Goal: Entertainment & Leisure: Browse casually

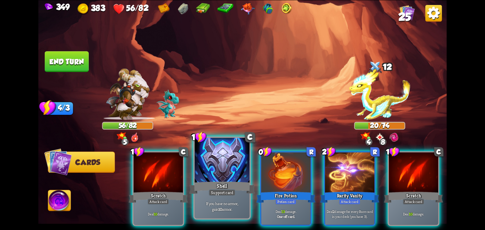
click at [206, 174] on div at bounding box center [222, 161] width 55 height 46
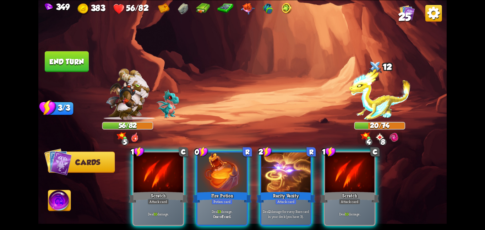
click at [206, 174] on div at bounding box center [222, 173] width 49 height 42
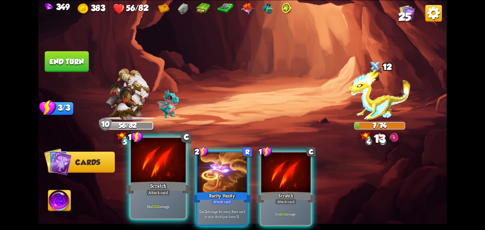
click at [158, 173] on div at bounding box center [158, 161] width 55 height 46
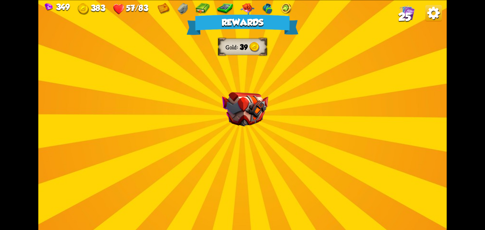
click at [239, 115] on img at bounding box center [245, 109] width 46 height 34
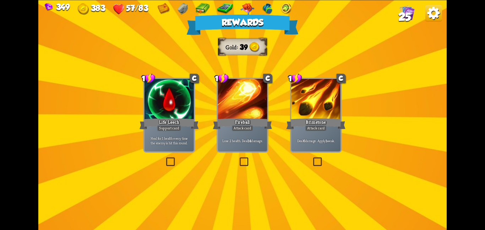
click at [312, 120] on div "Brimstone" at bounding box center [315, 123] width 59 height 13
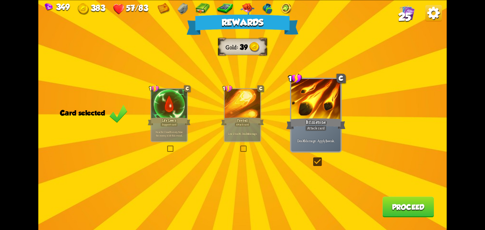
click at [383, 205] on button "Proceed" at bounding box center [409, 207] width 52 height 21
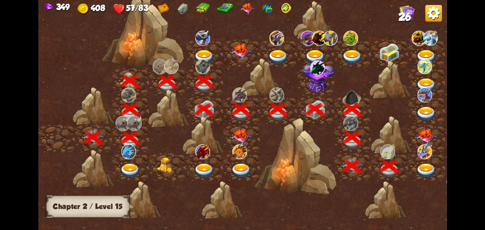
scroll to position [0, 108]
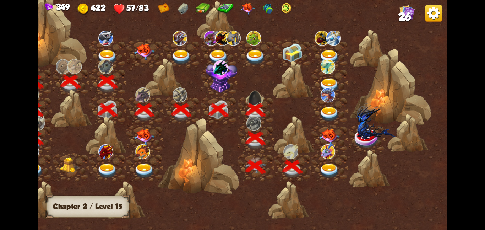
click at [315, 132] on div at bounding box center [330, 138] width 37 height 28
click at [320, 163] on img at bounding box center [329, 170] width 21 height 15
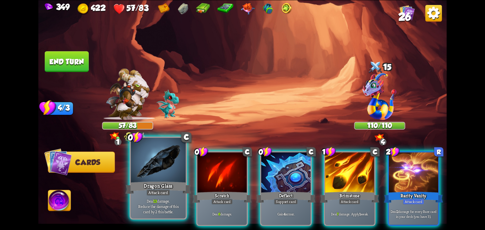
click at [160, 165] on div at bounding box center [158, 161] width 55 height 46
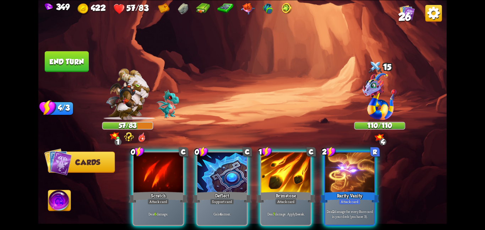
click at [160, 165] on div at bounding box center [158, 173] width 49 height 42
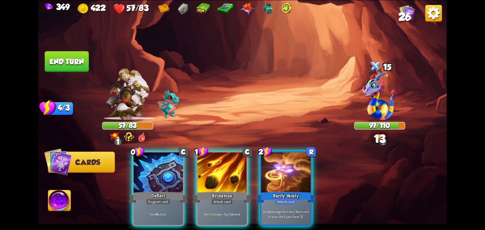
click at [160, 165] on div at bounding box center [158, 173] width 49 height 42
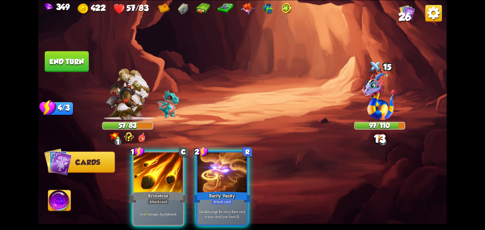
click at [160, 165] on div at bounding box center [158, 173] width 49 height 42
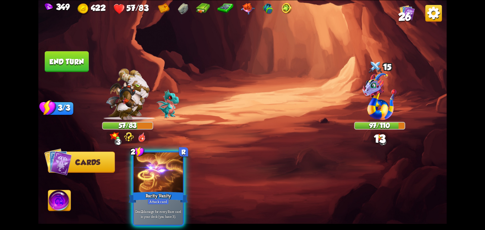
click at [160, 165] on div at bounding box center [158, 173] width 49 height 42
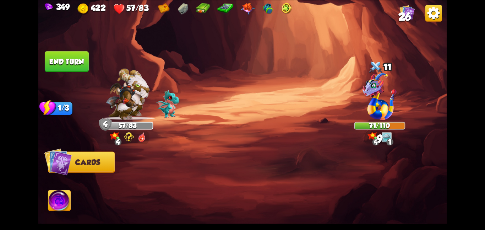
click at [64, 60] on button "End turn" at bounding box center [67, 61] width 44 height 21
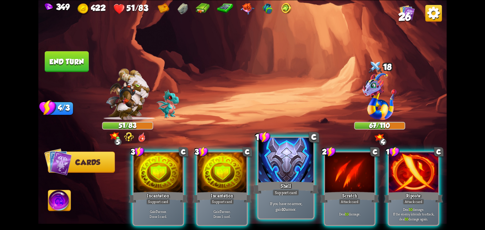
click at [303, 172] on div at bounding box center [286, 161] width 55 height 46
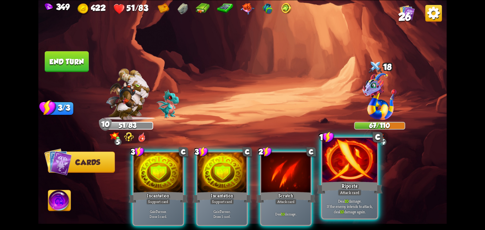
click at [358, 174] on div at bounding box center [350, 161] width 55 height 46
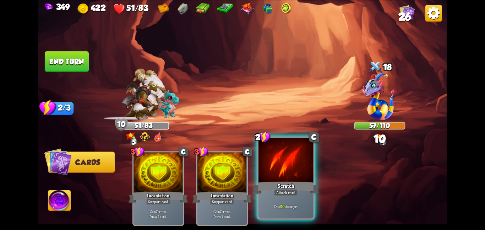
click at [301, 168] on div at bounding box center [286, 161] width 55 height 46
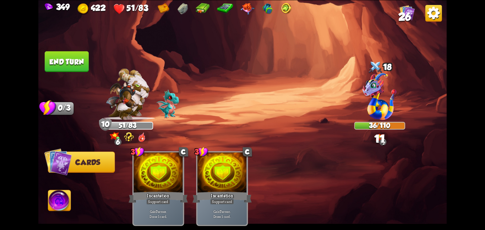
click at [57, 199] on img at bounding box center [59, 201] width 23 height 23
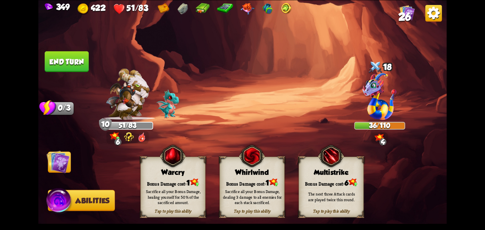
click at [235, 164] on div "Tap to play this ability Whirlwind Bonus Damage cost: 1 Sacrifice all your Bonu…" at bounding box center [252, 186] width 65 height 61
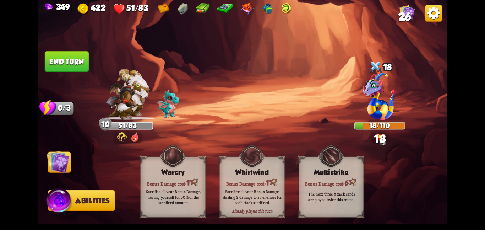
click at [55, 162] on img at bounding box center [58, 161] width 23 height 23
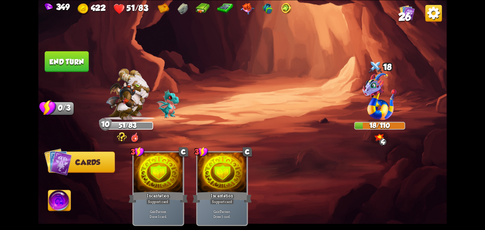
click at [66, 62] on button "End turn" at bounding box center [67, 61] width 44 height 21
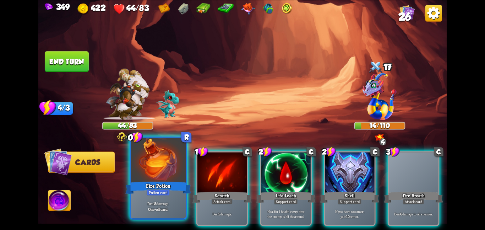
click at [136, 169] on div at bounding box center [158, 161] width 55 height 46
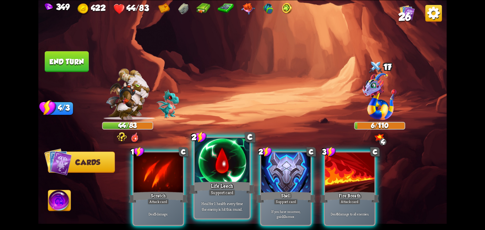
click at [229, 181] on div "Life Leech" at bounding box center [222, 187] width 66 height 15
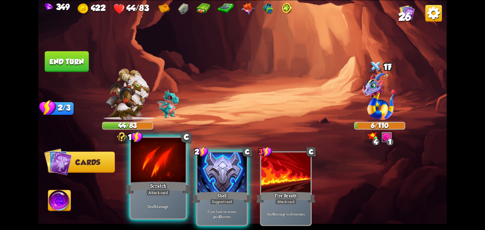
click at [131, 194] on div "Scratch" at bounding box center [158, 187] width 66 height 15
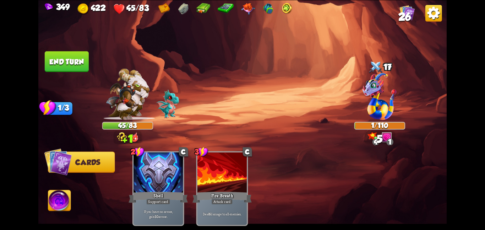
click at [74, 61] on button "End turn" at bounding box center [67, 61] width 44 height 21
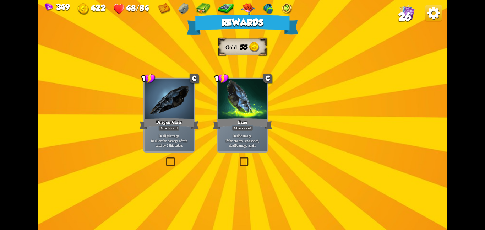
click at [219, 102] on div "Rewards Gold 55 Select a card 1 C Dragon Glass Attack card Deal 12 damage. Redu…" at bounding box center [242, 115] width 409 height 230
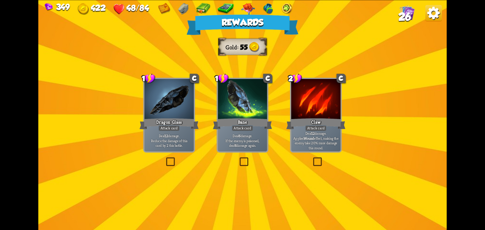
click at [219, 102] on div at bounding box center [242, 100] width 49 height 42
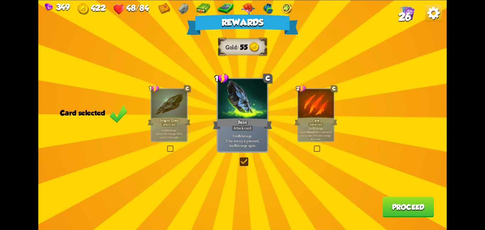
click at [425, 210] on button "Proceed" at bounding box center [409, 207] width 52 height 21
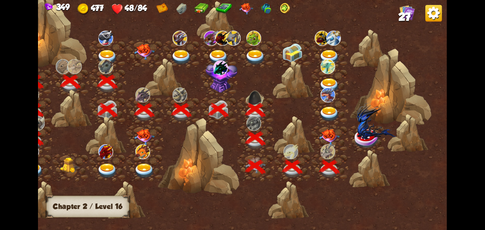
click at [336, 143] on img at bounding box center [329, 137] width 21 height 16
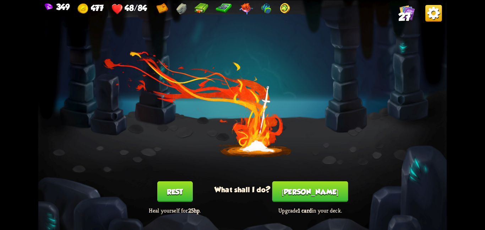
click at [179, 191] on button "Rest" at bounding box center [175, 191] width 36 height 21
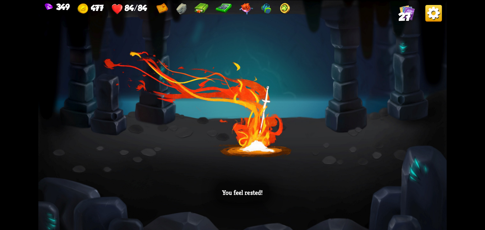
click at [298, 115] on div "You feel rested!" at bounding box center [242, 115] width 409 height 230
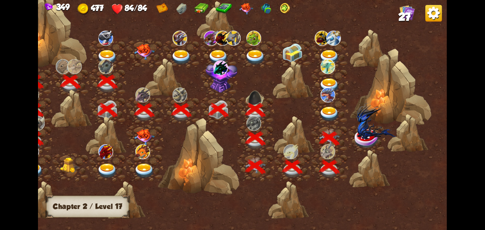
click at [364, 142] on img at bounding box center [368, 138] width 26 height 21
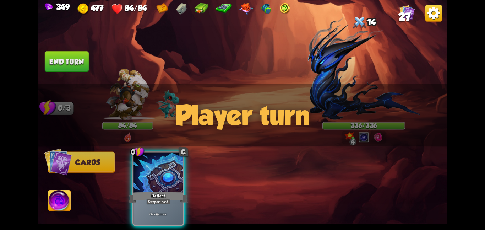
click at [364, 142] on div "Player turn" at bounding box center [242, 115] width 409 height 63
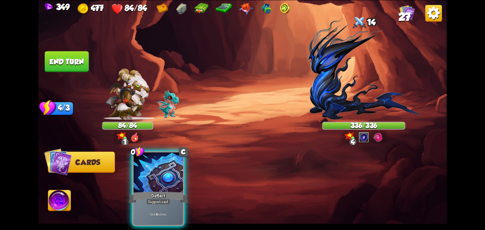
click at [339, 62] on img at bounding box center [364, 68] width 112 height 103
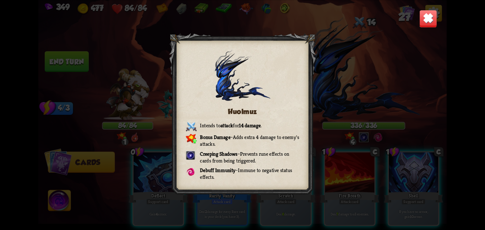
click at [428, 18] on img at bounding box center [429, 19] width 18 height 18
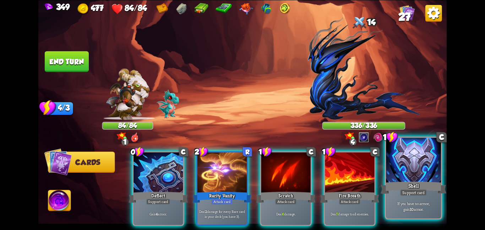
click at [412, 151] on div at bounding box center [413, 161] width 55 height 46
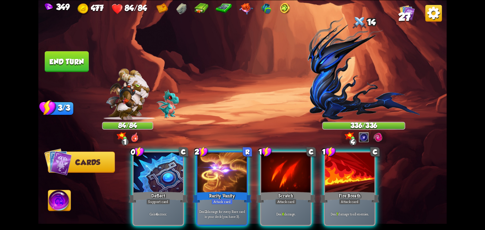
click at [412, 151] on div "0 C Deflect Support card Gain 4 armor. 2 R Rarity Vanity Attack card Deal 2 dam…" at bounding box center [283, 179] width 327 height 102
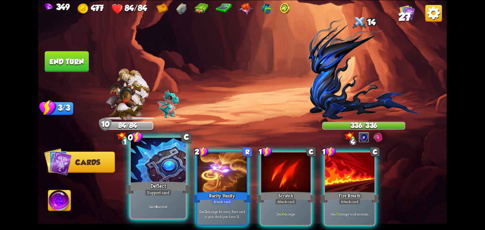
click at [159, 194] on div "Support card" at bounding box center [158, 192] width 27 height 7
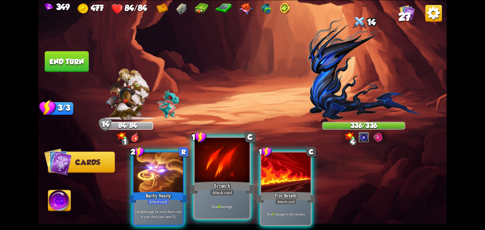
click at [222, 184] on div "Scratch" at bounding box center [222, 187] width 66 height 15
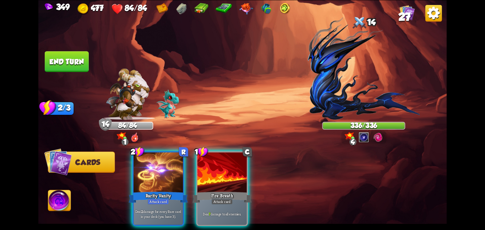
click at [222, 190] on div "Fire Breath" at bounding box center [222, 196] width 59 height 13
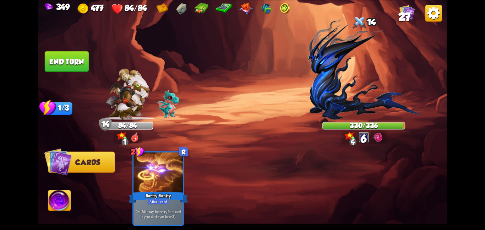
click at [76, 57] on button "End turn" at bounding box center [67, 61] width 44 height 21
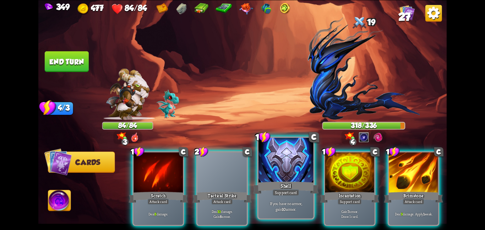
click at [279, 171] on div at bounding box center [286, 161] width 55 height 46
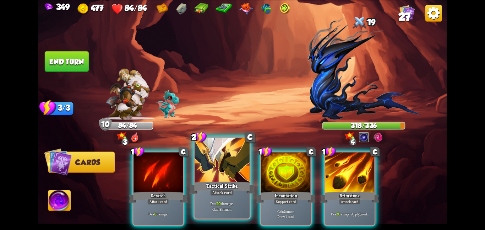
click at [228, 172] on div at bounding box center [222, 161] width 55 height 46
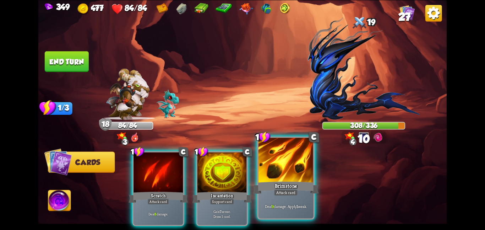
click at [281, 172] on div at bounding box center [286, 161] width 55 height 46
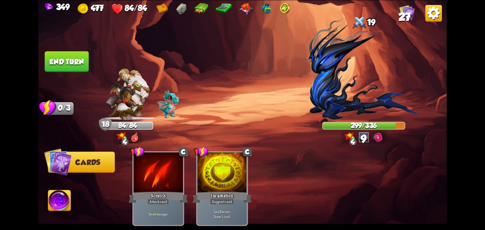
click at [53, 65] on button "End turn" at bounding box center [67, 61] width 44 height 21
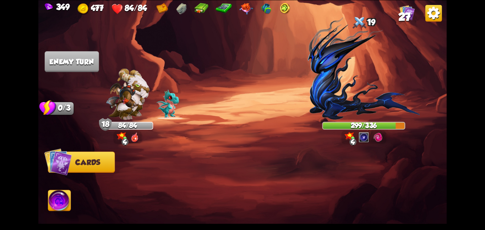
click at [339, 94] on img at bounding box center [364, 68] width 112 height 103
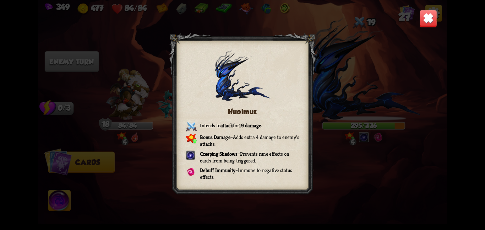
click at [425, 22] on img at bounding box center [429, 19] width 18 height 18
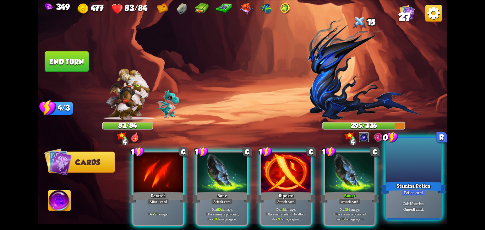
click at [397, 161] on div at bounding box center [413, 161] width 55 height 46
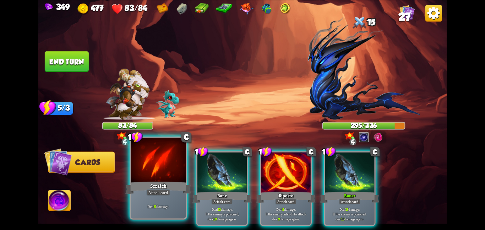
click at [170, 178] on div at bounding box center [158, 161] width 55 height 46
click at [198, 178] on div at bounding box center [222, 173] width 49 height 42
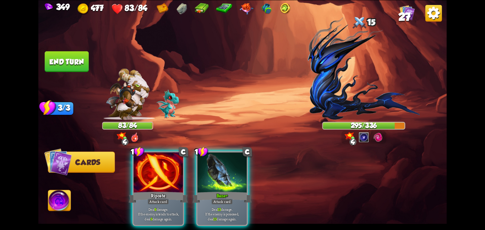
click at [170, 178] on div at bounding box center [158, 173] width 49 height 42
click at [198, 178] on div at bounding box center [222, 173] width 49 height 42
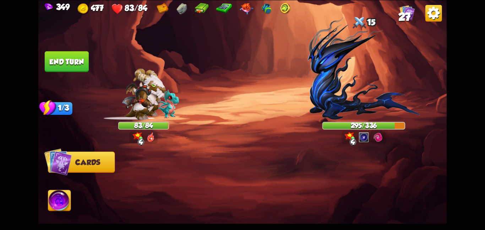
click at [170, 178] on div at bounding box center [283, 179] width 327 height 102
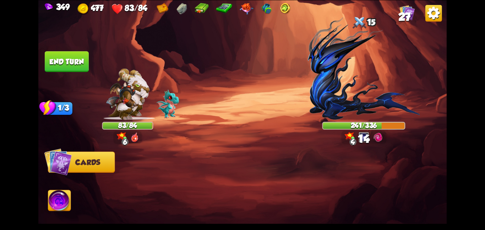
click at [74, 58] on button "End turn" at bounding box center [67, 61] width 44 height 21
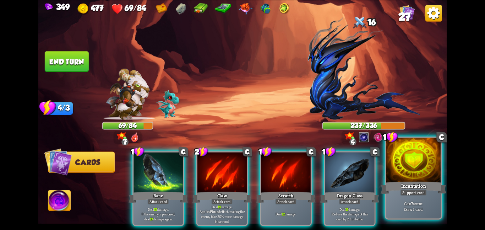
click at [435, 184] on div "Incantation" at bounding box center [414, 187] width 66 height 15
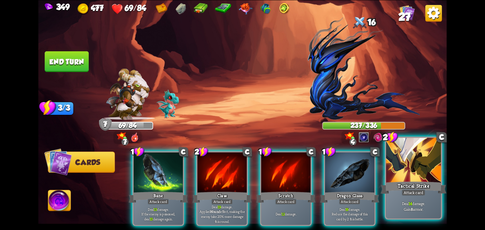
click at [424, 180] on div "Tactical Strike" at bounding box center [414, 187] width 66 height 15
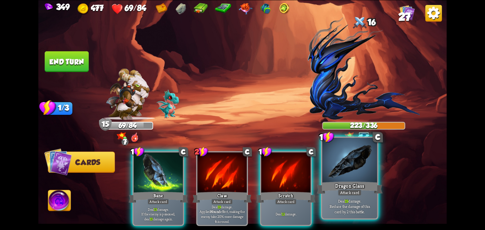
click at [345, 165] on div at bounding box center [350, 161] width 55 height 46
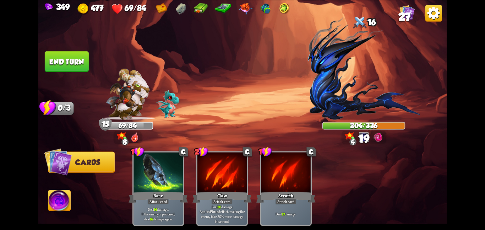
click at [76, 70] on button "End turn" at bounding box center [67, 61] width 44 height 21
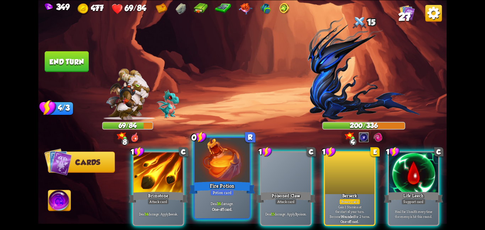
click at [221, 169] on div at bounding box center [222, 161] width 55 height 46
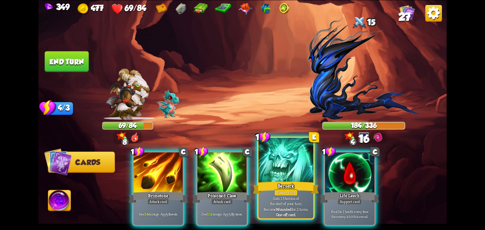
click at [269, 176] on div at bounding box center [286, 161] width 55 height 46
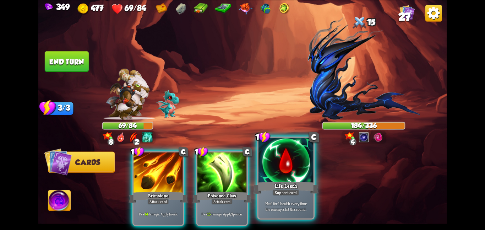
click at [262, 179] on div at bounding box center [286, 161] width 55 height 46
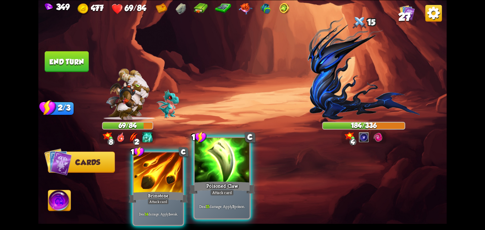
click at [217, 178] on div at bounding box center [222, 161] width 55 height 46
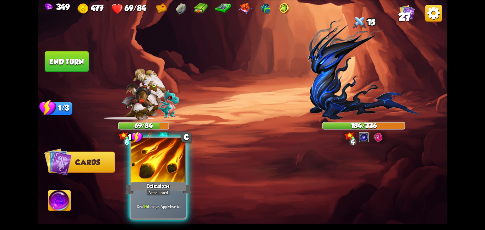
click at [159, 175] on div at bounding box center [158, 161] width 55 height 46
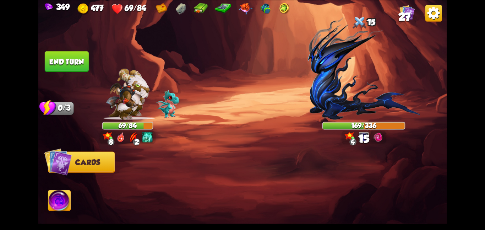
click at [64, 59] on button "End turn" at bounding box center [67, 61] width 44 height 21
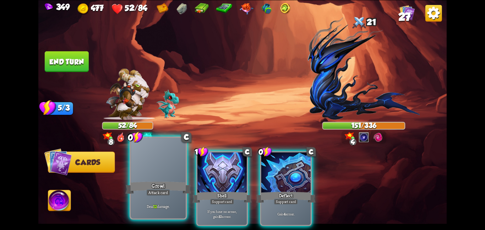
click at [167, 168] on div at bounding box center [158, 161] width 55 height 46
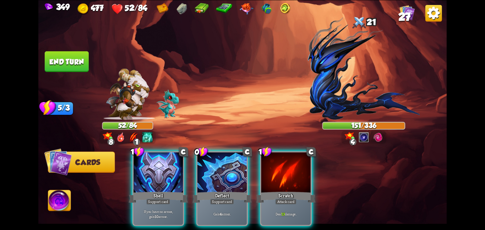
click at [167, 168] on div at bounding box center [158, 173] width 49 height 42
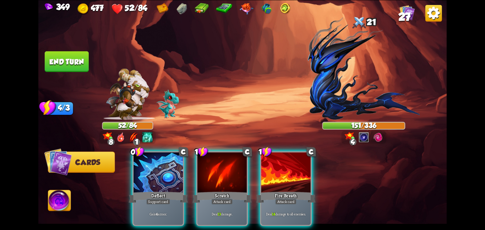
click at [167, 168] on div at bounding box center [158, 173] width 49 height 42
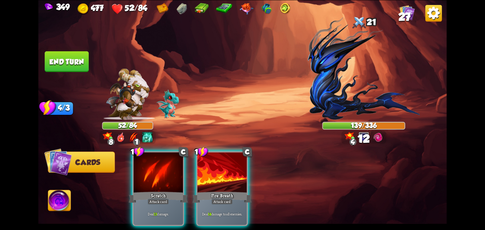
click at [167, 168] on div at bounding box center [158, 173] width 49 height 42
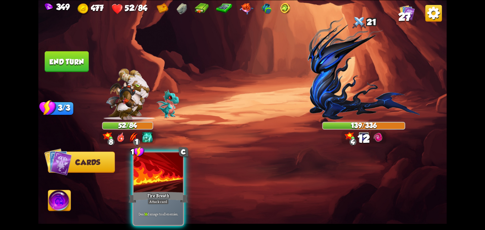
click at [167, 168] on div at bounding box center [158, 173] width 49 height 42
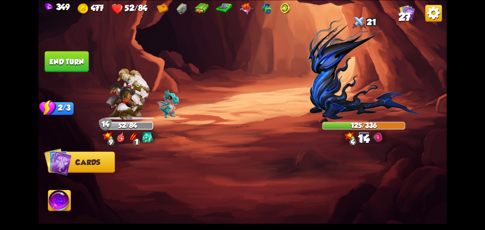
click at [86, 60] on button "End turn" at bounding box center [67, 61] width 44 height 21
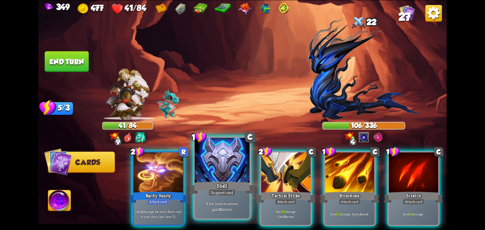
click at [205, 168] on div at bounding box center [222, 161] width 55 height 46
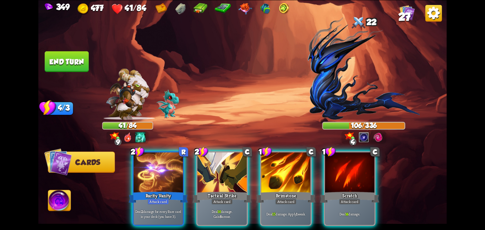
click at [205, 168] on div at bounding box center [222, 173] width 49 height 42
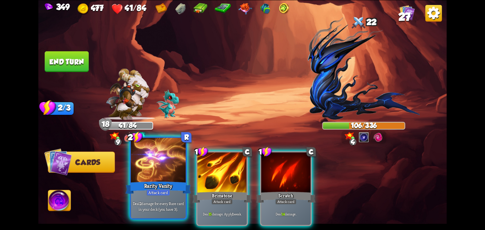
click at [161, 176] on div at bounding box center [158, 161] width 55 height 46
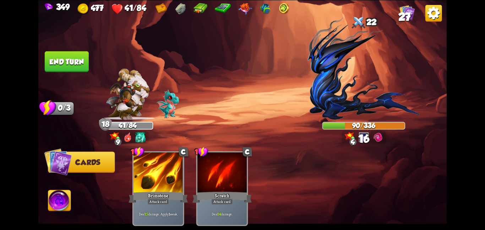
click at [161, 176] on div at bounding box center [158, 173] width 49 height 42
click at [71, 58] on button "End turn" at bounding box center [67, 61] width 44 height 21
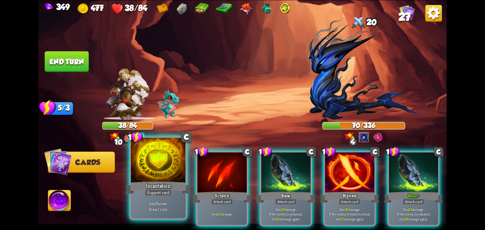
click at [141, 174] on div at bounding box center [158, 161] width 55 height 46
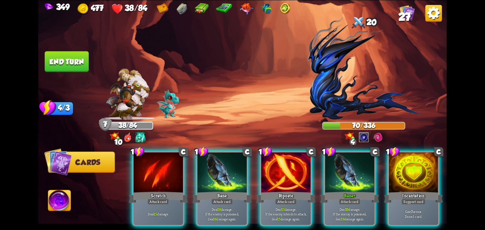
click at [141, 174] on div at bounding box center [158, 173] width 49 height 42
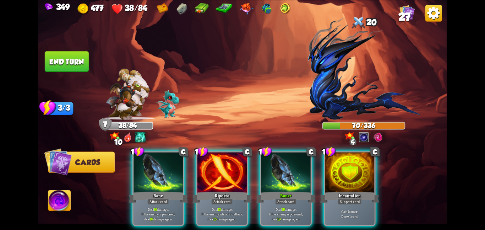
click at [141, 174] on div "1 C Bane Attack card Deal 16 damage. If the enemy is poisoned, deal 16 damage a…" at bounding box center [283, 179] width 327 height 102
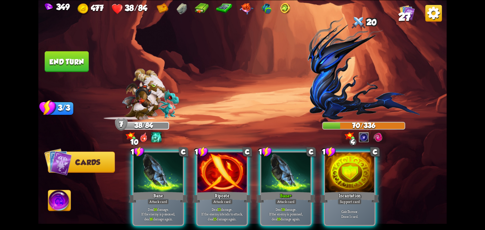
click at [141, 174] on div at bounding box center [158, 173] width 49 height 42
click at [141, 174] on div "1 C Bane Attack card Deal 16 damage. If the enemy is poisoned, deal 16 damage a…" at bounding box center [283, 179] width 327 height 102
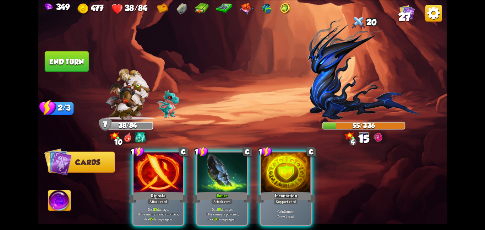
click at [141, 174] on div at bounding box center [158, 173] width 49 height 42
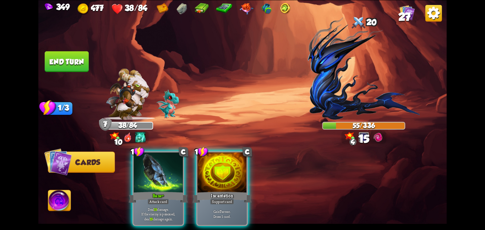
click at [141, 174] on div "1 C Bane+ Attack card Deal 19 damage. If the enemy is poisoned, deal 19 damage …" at bounding box center [283, 179] width 327 height 102
click at [141, 174] on div at bounding box center [158, 173] width 49 height 42
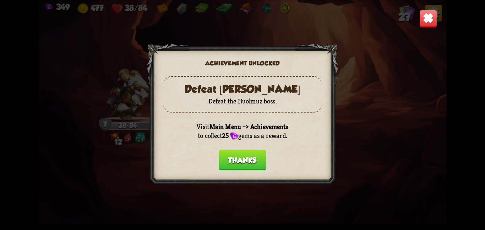
click at [252, 167] on button "Thanks" at bounding box center [242, 160] width 47 height 21
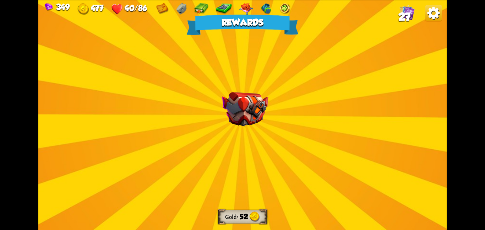
click at [255, 132] on div "Rewards Gold 52 Select a card 2 E Heavy Blade Attack card Deal 14 damage. Bonus…" at bounding box center [242, 115] width 409 height 230
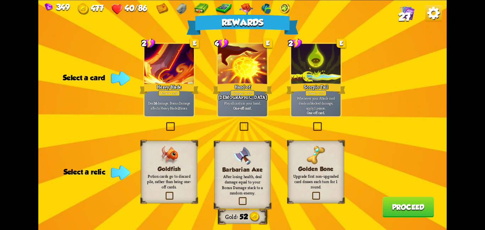
click at [330, 152] on div "Golden Bone Upgrade first non-upgraded card drawn each turn for 1 round." at bounding box center [316, 171] width 56 height 63
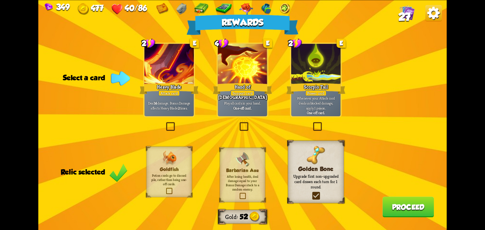
click at [155, 78] on div at bounding box center [169, 65] width 49 height 42
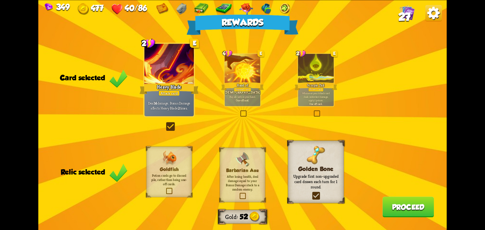
click at [399, 198] on button "Proceed" at bounding box center [409, 207] width 52 height 21
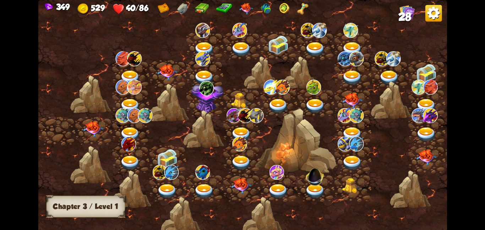
click at [90, 123] on img at bounding box center [93, 129] width 21 height 16
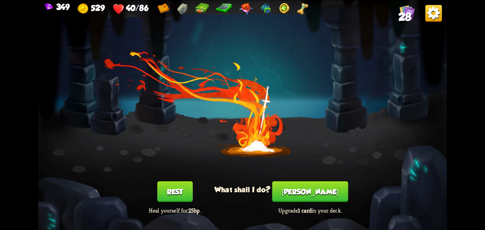
click at [174, 192] on button "Rest" at bounding box center [175, 191] width 36 height 21
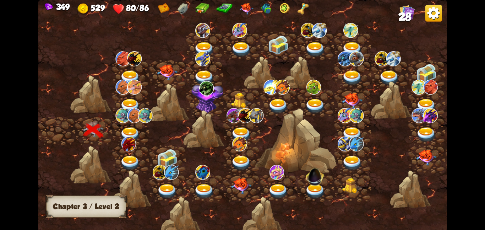
click at [131, 136] on img at bounding box center [129, 143] width 15 height 15
click at [133, 127] on img at bounding box center [130, 134] width 21 height 15
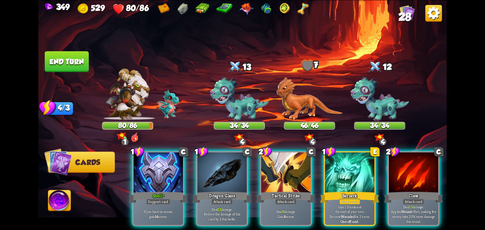
click at [409, 12] on img at bounding box center [407, 12] width 15 height 15
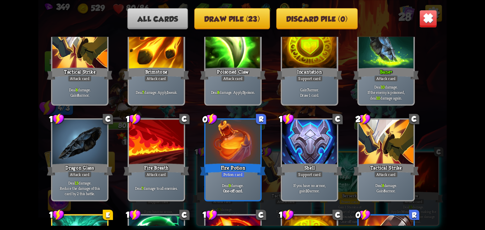
scroll to position [144, 0]
click at [429, 19] on img at bounding box center [429, 19] width 18 height 18
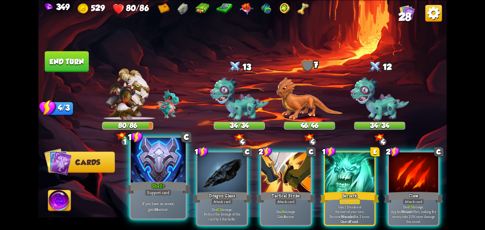
click at [177, 161] on div at bounding box center [158, 161] width 55 height 46
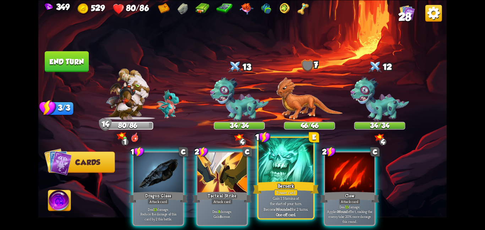
click at [280, 168] on div at bounding box center [286, 161] width 55 height 46
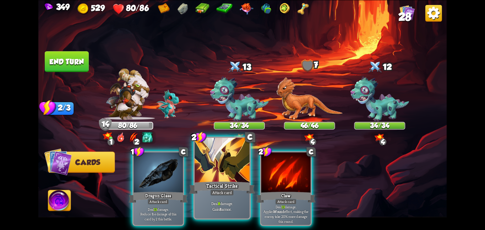
click at [228, 176] on div at bounding box center [222, 161] width 55 height 46
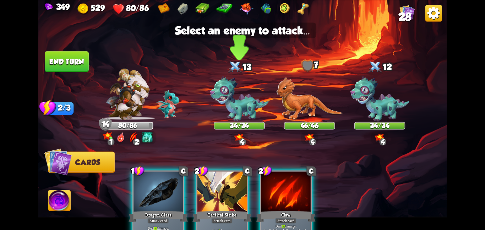
click at [240, 107] on img at bounding box center [239, 98] width 59 height 45
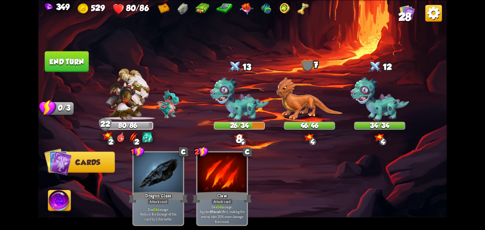
click at [60, 48] on img at bounding box center [242, 115] width 409 height 230
click at [62, 54] on button "End turn" at bounding box center [67, 61] width 44 height 21
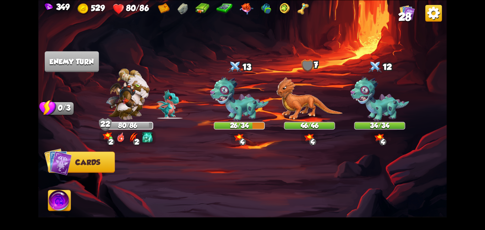
click at [127, 95] on img at bounding box center [128, 94] width 44 height 52
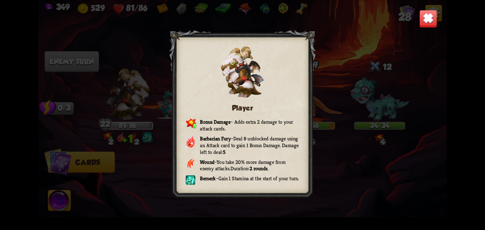
click at [429, 18] on img at bounding box center [429, 19] width 18 height 18
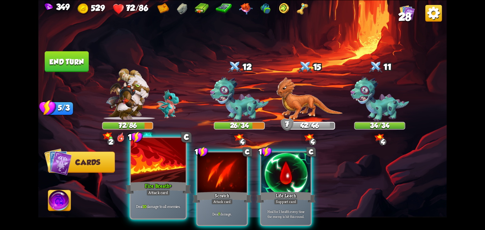
click at [173, 168] on div at bounding box center [158, 161] width 55 height 46
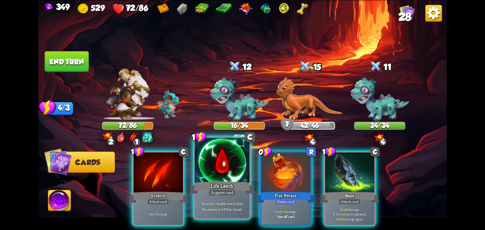
click at [238, 167] on div at bounding box center [222, 161] width 55 height 46
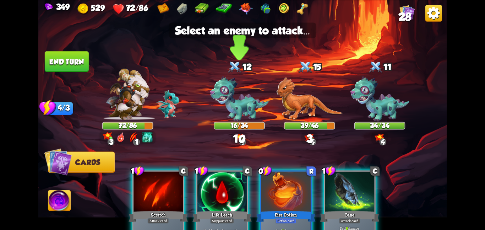
click at [251, 111] on img at bounding box center [239, 98] width 59 height 45
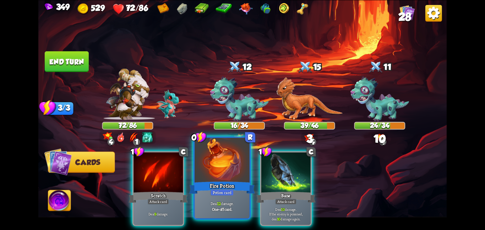
click at [239, 178] on div at bounding box center [222, 161] width 55 height 46
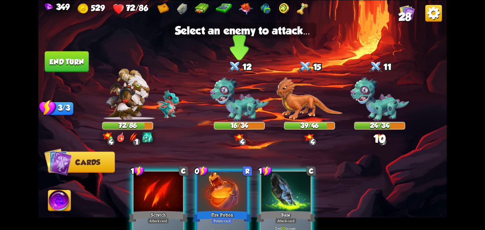
click at [240, 95] on img at bounding box center [239, 98] width 59 height 45
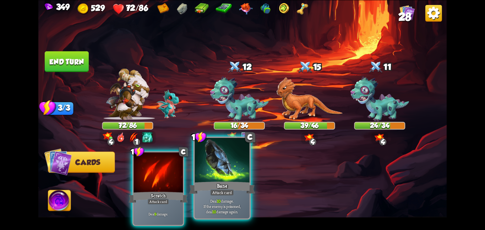
click at [221, 154] on div at bounding box center [222, 161] width 55 height 46
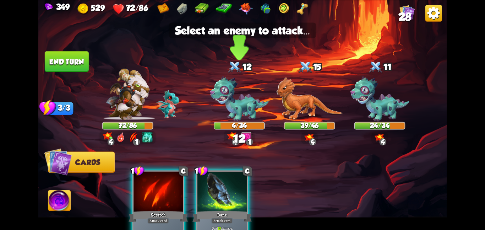
click at [235, 90] on img at bounding box center [239, 98] width 59 height 45
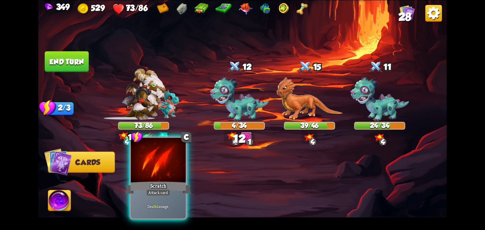
click at [167, 185] on div "Scratch" at bounding box center [158, 187] width 66 height 15
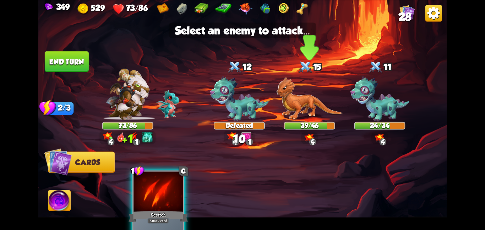
click at [309, 100] on img at bounding box center [309, 98] width 66 height 43
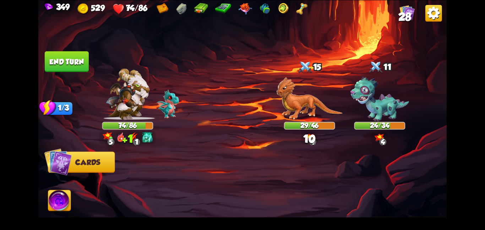
click at [69, 197] on img at bounding box center [59, 201] width 23 height 23
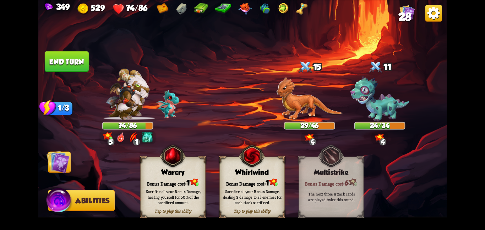
click at [255, 167] on img at bounding box center [252, 156] width 26 height 27
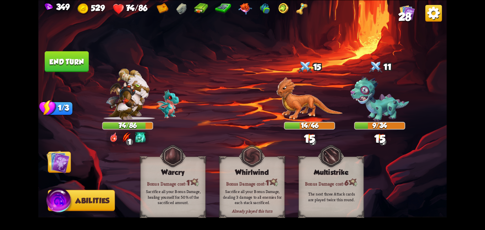
click at [53, 167] on img at bounding box center [58, 161] width 23 height 23
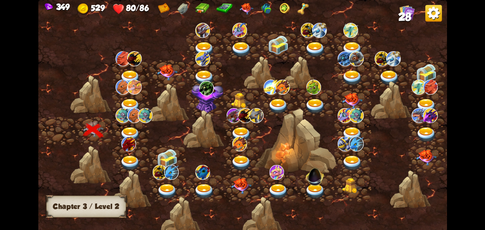
click at [134, 119] on img at bounding box center [134, 115] width 15 height 15
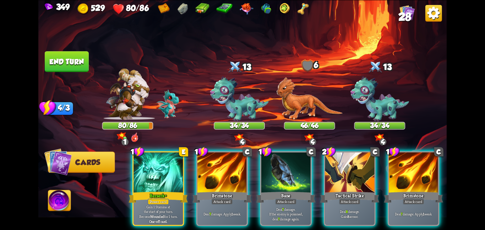
click at [169, 159] on div at bounding box center [158, 173] width 49 height 42
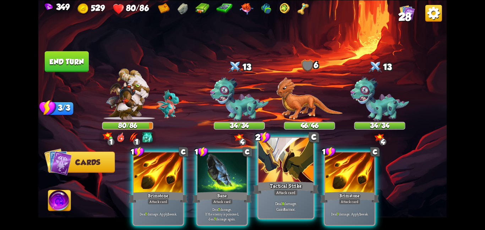
click at [266, 160] on div at bounding box center [286, 161] width 55 height 46
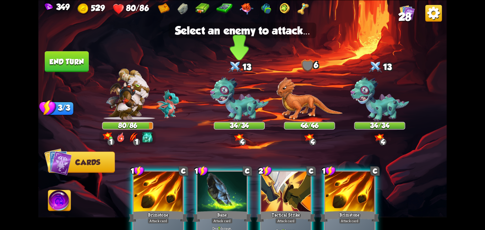
click at [236, 122] on div "34/34" at bounding box center [239, 126] width 51 height 8
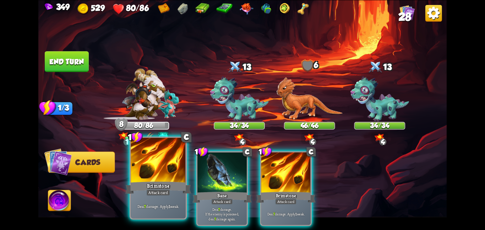
click at [165, 181] on div "Brimstone" at bounding box center [158, 187] width 66 height 15
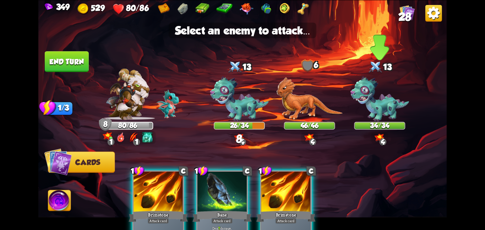
click at [361, 110] on img at bounding box center [380, 98] width 59 height 45
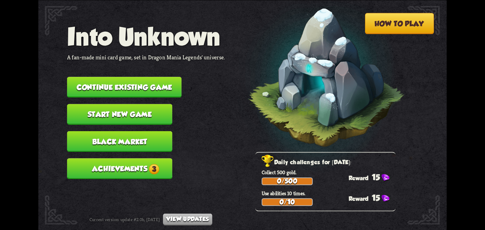
click at [86, 85] on button "Continue existing game" at bounding box center [124, 87] width 115 height 21
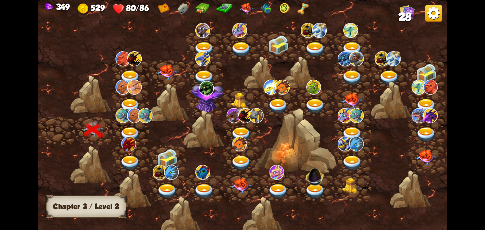
click at [121, 119] on img at bounding box center [122, 115] width 15 height 15
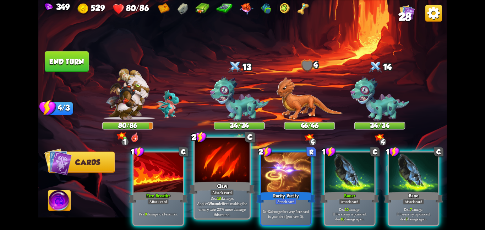
click at [226, 164] on div at bounding box center [222, 161] width 55 height 46
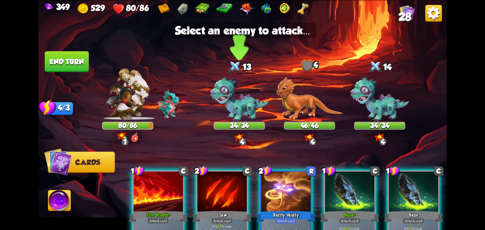
click at [237, 119] on img at bounding box center [239, 98] width 59 height 45
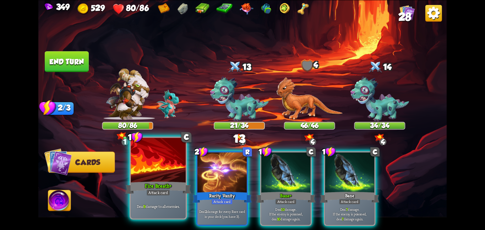
click at [144, 183] on div "Fire Breath+" at bounding box center [158, 187] width 66 height 15
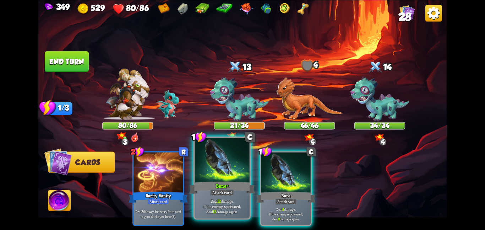
click at [211, 170] on div at bounding box center [222, 161] width 55 height 46
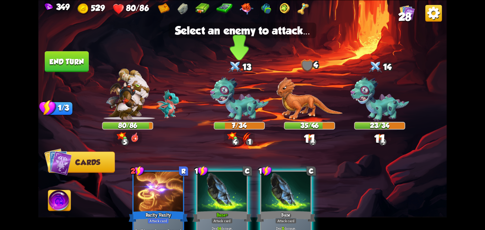
click at [225, 103] on img at bounding box center [239, 98] width 59 height 45
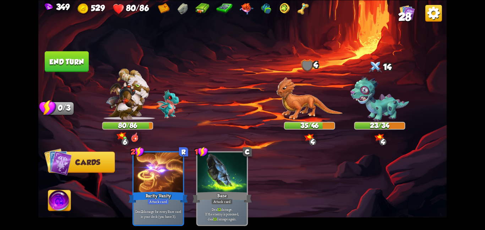
click at [67, 198] on img at bounding box center [59, 201] width 23 height 23
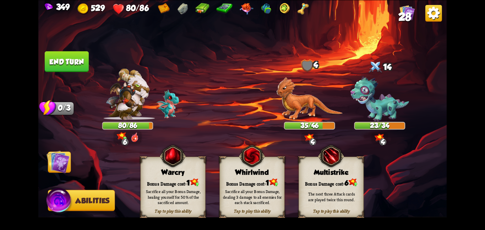
click at [237, 178] on div "Bonus Damage cost: 1" at bounding box center [252, 182] width 65 height 9
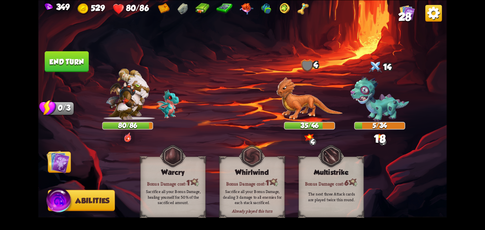
click at [56, 167] on img at bounding box center [58, 161] width 23 height 23
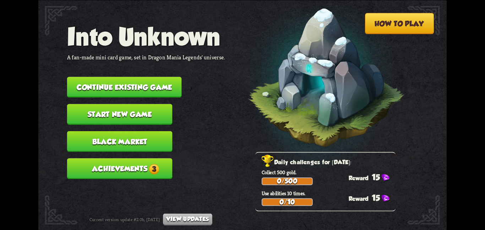
click at [84, 86] on button "Continue existing game" at bounding box center [124, 87] width 115 height 21
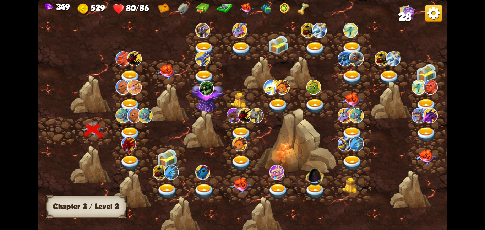
click at [128, 123] on div at bounding box center [130, 131] width 37 height 28
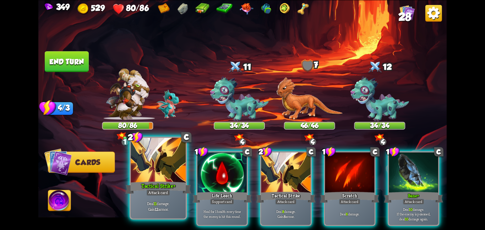
click at [155, 174] on div at bounding box center [158, 161] width 55 height 46
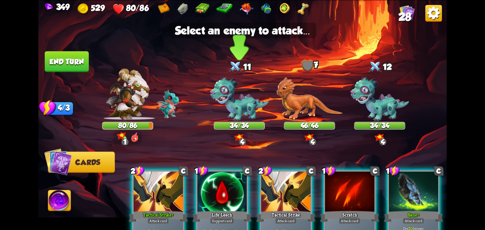
click at [229, 102] on img at bounding box center [239, 98] width 59 height 45
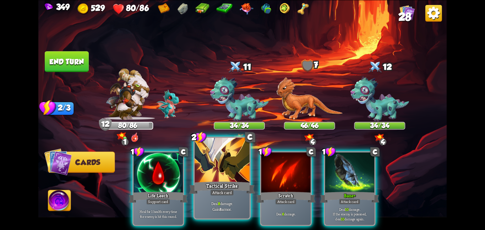
click at [228, 165] on div at bounding box center [222, 161] width 55 height 46
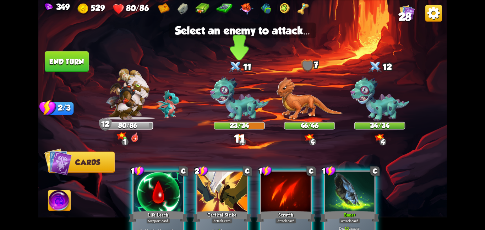
click at [240, 101] on img at bounding box center [239, 98] width 59 height 45
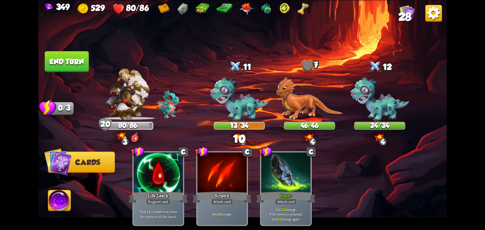
click at [61, 200] on img at bounding box center [59, 201] width 23 height 23
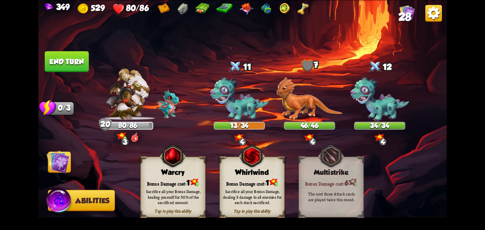
click at [231, 176] on div "Tap to play this ability Whirlwind Bonus Damage cost: 1 Sacrifice all your Bonu…" at bounding box center [252, 186] width 65 height 61
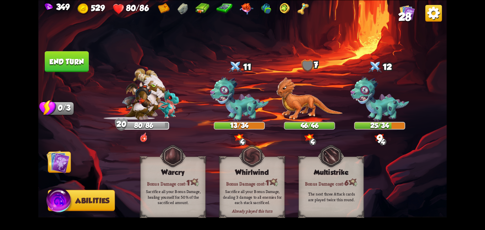
click at [57, 165] on img at bounding box center [58, 161] width 23 height 23
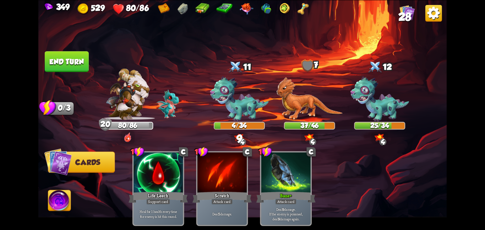
click at [57, 66] on button "End turn" at bounding box center [66, 61] width 45 height 21
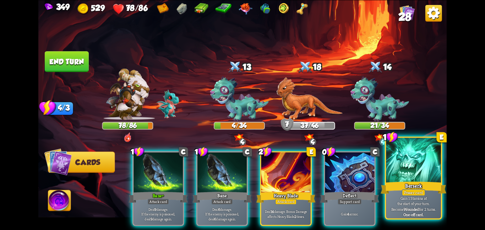
click at [390, 178] on div at bounding box center [413, 161] width 55 height 46
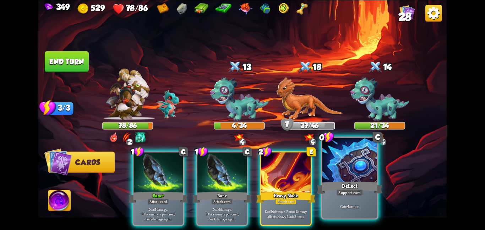
click at [360, 184] on div "Deflect" at bounding box center [350, 187] width 66 height 15
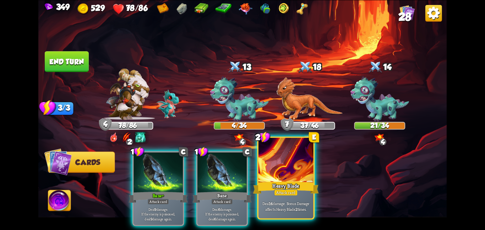
click at [302, 183] on div "Heavy Blade" at bounding box center [286, 187] width 66 height 15
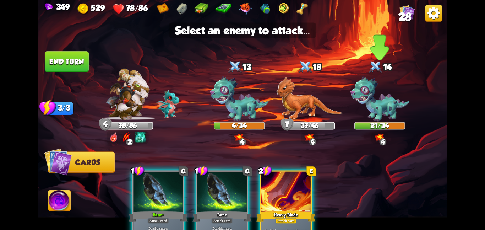
click at [369, 109] on img at bounding box center [380, 98] width 59 height 45
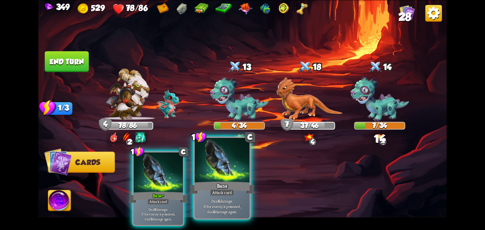
click at [238, 155] on div at bounding box center [222, 161] width 55 height 46
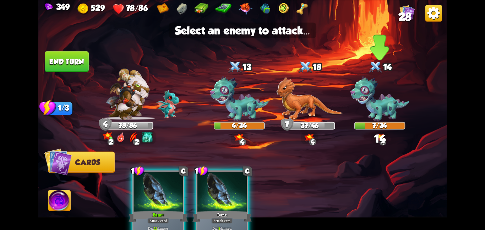
click at [372, 97] on img at bounding box center [380, 98] width 59 height 45
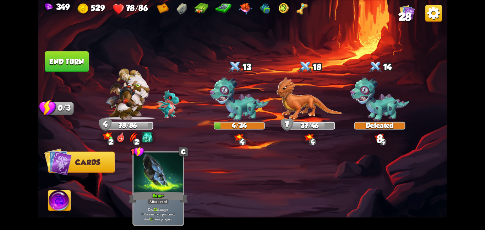
click at [50, 199] on img at bounding box center [59, 201] width 23 height 23
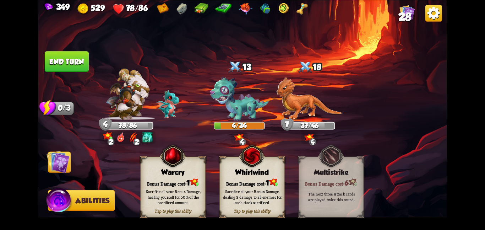
click at [222, 168] on div "Whirlwind" at bounding box center [252, 172] width 65 height 8
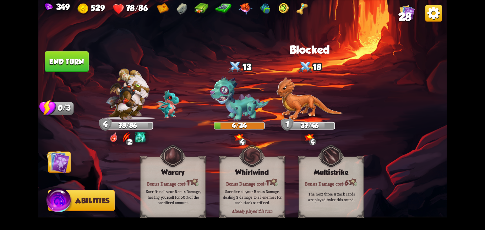
click at [50, 172] on img at bounding box center [58, 161] width 23 height 23
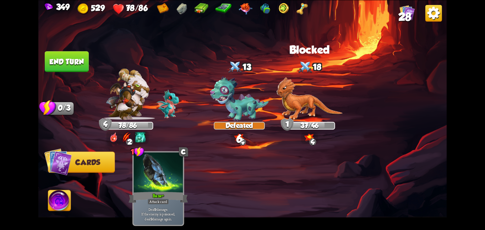
click at [56, 66] on button "End turn" at bounding box center [67, 61] width 44 height 21
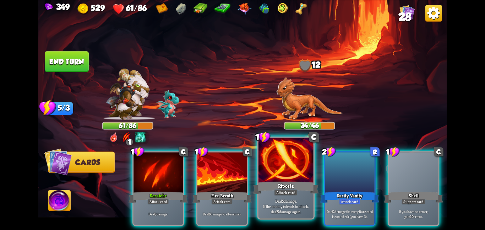
click at [270, 173] on div at bounding box center [286, 161] width 55 height 46
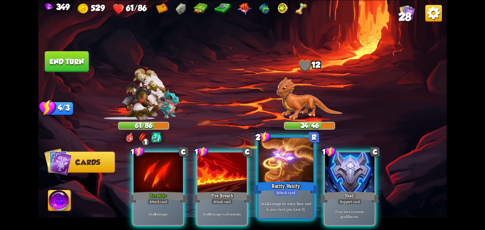
click at [269, 174] on div at bounding box center [286, 161] width 55 height 46
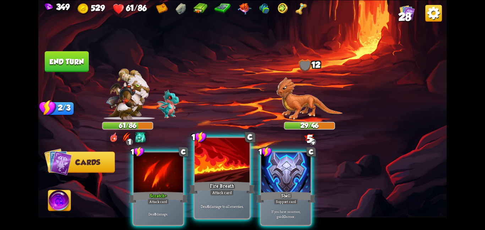
click at [241, 172] on div at bounding box center [222, 161] width 55 height 46
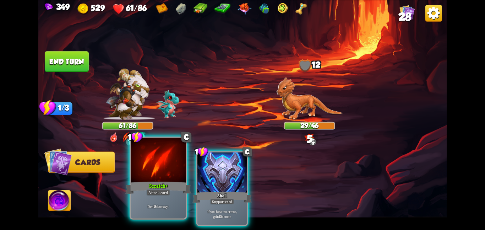
click at [175, 174] on div at bounding box center [158, 161] width 55 height 46
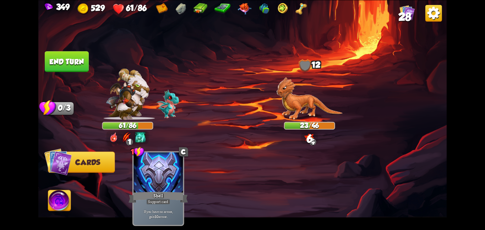
click at [71, 65] on button "End turn" at bounding box center [66, 61] width 45 height 21
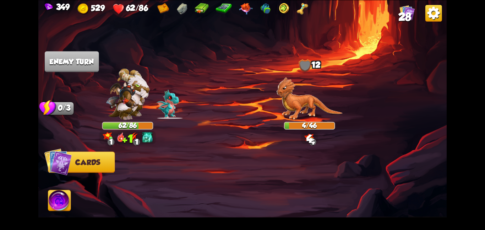
click at [143, 77] on img at bounding box center [128, 94] width 44 height 52
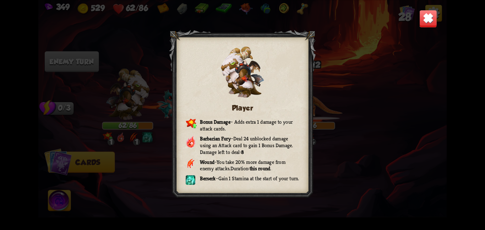
click at [420, 22] on img at bounding box center [429, 19] width 18 height 18
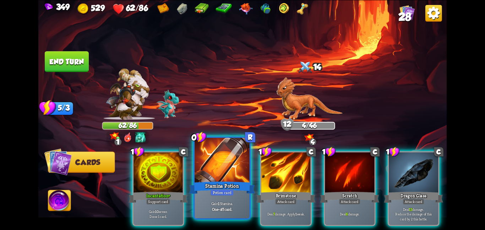
click at [213, 165] on div at bounding box center [222, 161] width 55 height 46
click at [262, 165] on div at bounding box center [286, 173] width 49 height 42
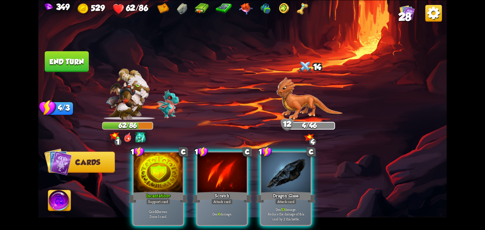
click at [213, 165] on div at bounding box center [222, 173] width 49 height 42
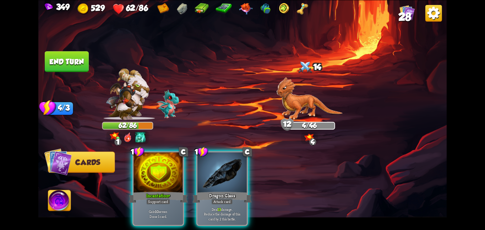
click at [213, 165] on div at bounding box center [222, 173] width 49 height 42
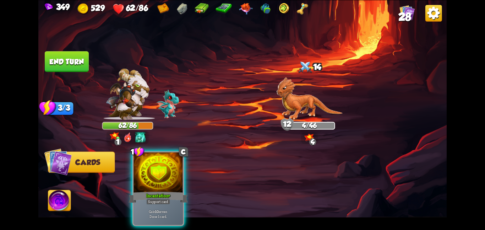
click at [213, 165] on div "1 C Incantation+ Support card Gain 10 armor. Draw 1 card." at bounding box center [283, 179] width 327 height 102
click at [189, 166] on div "1 C Incantation+ Support card Gain 10 armor. Draw 1 card." at bounding box center [283, 179] width 327 height 102
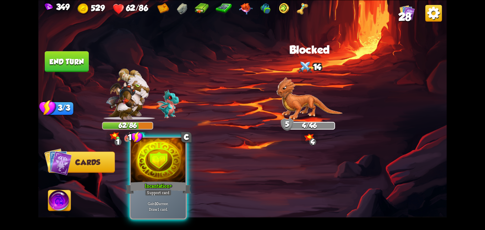
click at [166, 169] on div at bounding box center [158, 161] width 55 height 46
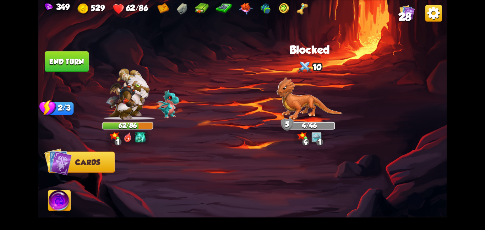
click at [166, 169] on div at bounding box center [283, 179] width 327 height 102
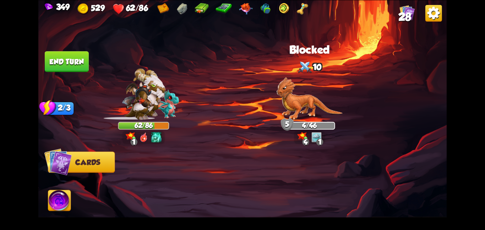
click at [166, 169] on div at bounding box center [283, 179] width 327 height 102
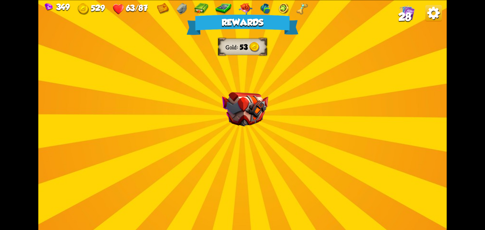
click at [217, 108] on div "Rewards Gold 53 Select a card 1 C Rage+ Support card Whenever you deal direct d…" at bounding box center [242, 115] width 409 height 230
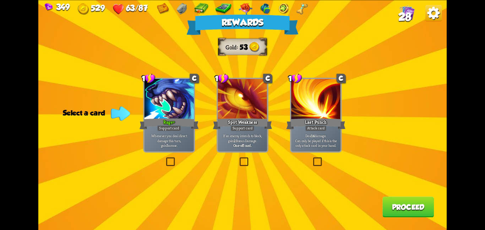
click at [295, 131] on div "Deal 14 damage. Can only be played if this is the only attack card in your hand." at bounding box center [315, 141] width 49 height 22
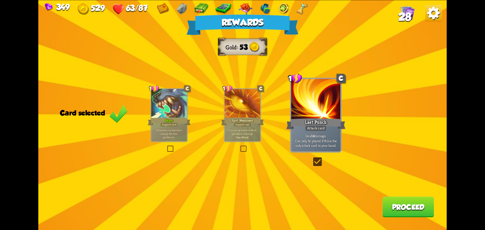
click at [397, 205] on button "Proceed" at bounding box center [409, 207] width 52 height 21
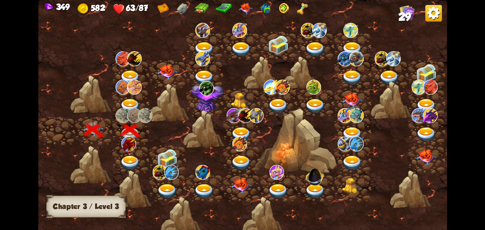
click at [186, 123] on div at bounding box center [203, 129] width 41 height 38
click at [127, 156] on img at bounding box center [130, 162] width 21 height 15
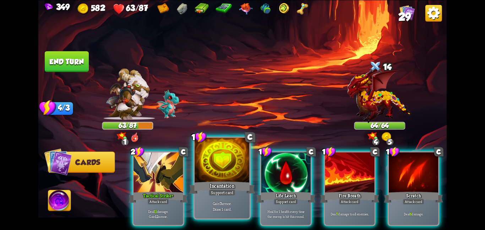
click at [212, 182] on div "Incantation" at bounding box center [222, 187] width 66 height 15
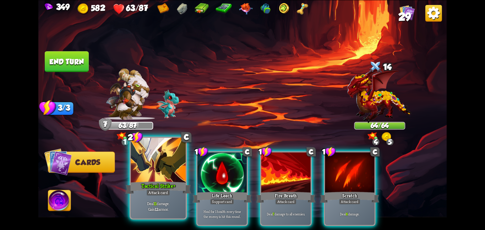
click at [155, 178] on div at bounding box center [158, 161] width 55 height 46
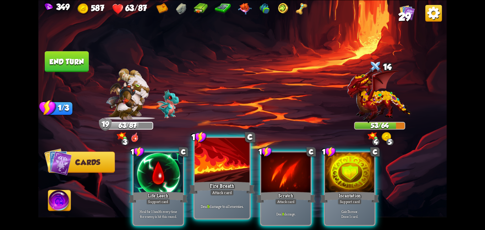
click at [203, 189] on div "Fire Breath" at bounding box center [222, 187] width 66 height 15
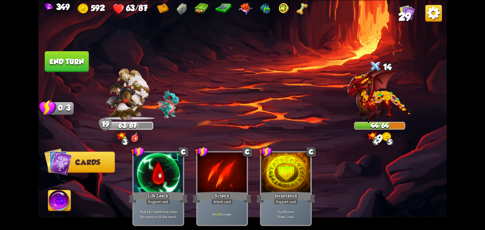
click at [79, 60] on button "End turn" at bounding box center [67, 61] width 44 height 21
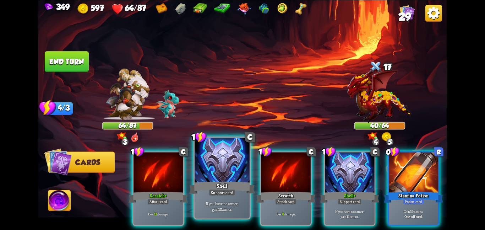
click at [224, 162] on div at bounding box center [222, 161] width 55 height 46
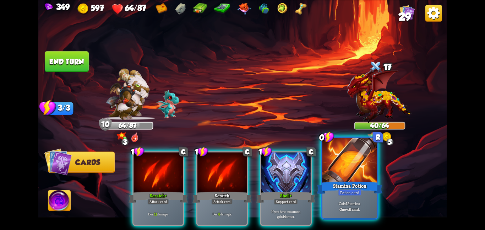
click at [335, 173] on div at bounding box center [350, 161] width 55 height 46
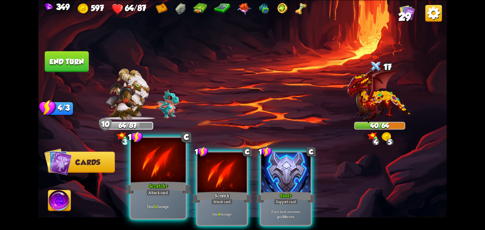
click at [158, 168] on div at bounding box center [158, 161] width 55 height 46
click at [198, 168] on div at bounding box center [222, 173] width 49 height 42
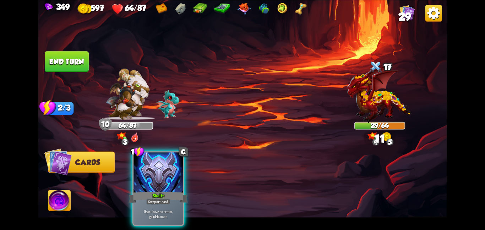
click at [63, 64] on button "End turn" at bounding box center [66, 61] width 45 height 21
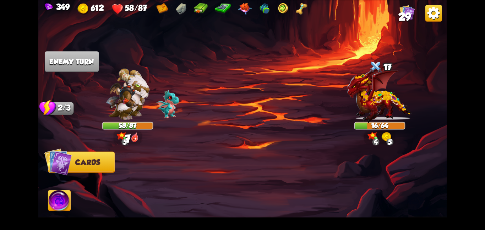
click at [169, 147] on div at bounding box center [283, 179] width 327 height 102
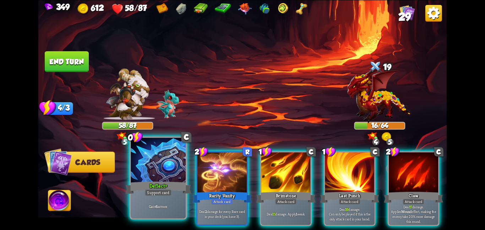
click at [168, 186] on div "Deflect+" at bounding box center [158, 187] width 66 height 15
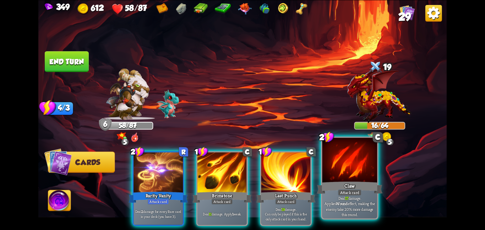
click at [360, 184] on div "Claw" at bounding box center [350, 187] width 66 height 15
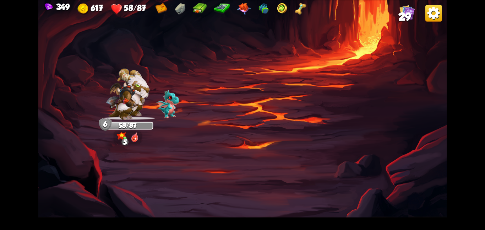
click at [307, 162] on img at bounding box center [242, 115] width 409 height 230
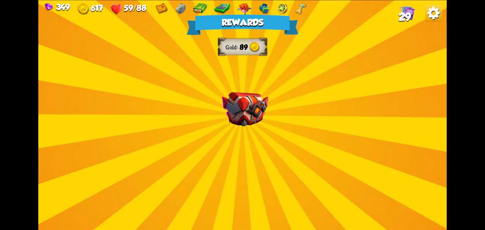
click at [220, 101] on div "Rewards Gold 89 Select a card 1 C Burst Support card The next Support card you …" at bounding box center [242, 115] width 409 height 230
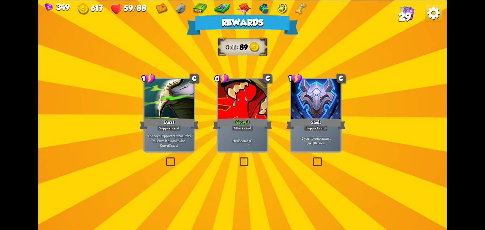
click at [228, 104] on div at bounding box center [242, 100] width 49 height 42
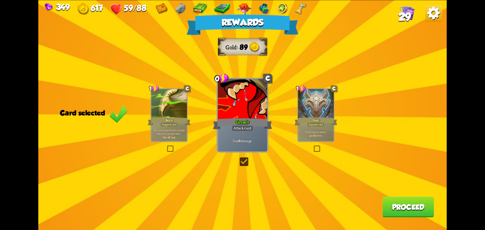
click at [387, 202] on button "Proceed" at bounding box center [409, 207] width 52 height 21
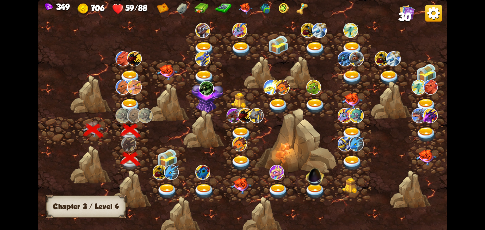
click at [178, 160] on div at bounding box center [168, 159] width 37 height 28
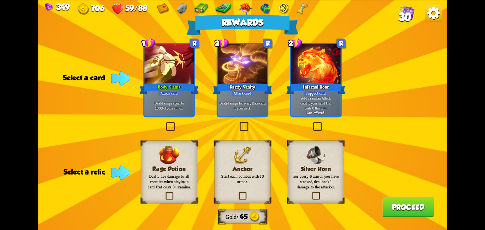
click at [257, 171] on div "Anchor Start each combat with 10 armor." at bounding box center [243, 171] width 56 height 63
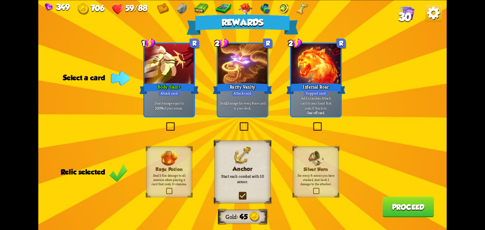
click at [196, 101] on div "Rewards Gold 45 Select a card 1 R Body Slam+ Attack card Deal damage equal to 1…" at bounding box center [242, 115] width 409 height 230
click at [195, 100] on div "1 R Body Slam+ Attack card Deal damage equal to 100% of your armor." at bounding box center [170, 80] width 52 height 75
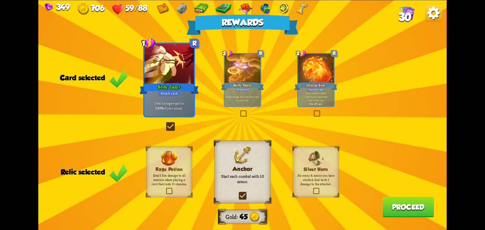
click at [393, 206] on button "Proceed" at bounding box center [409, 207] width 52 height 21
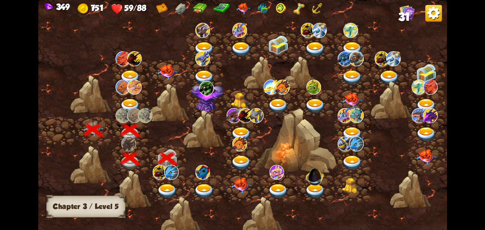
click at [181, 181] on div at bounding box center [168, 187] width 37 height 28
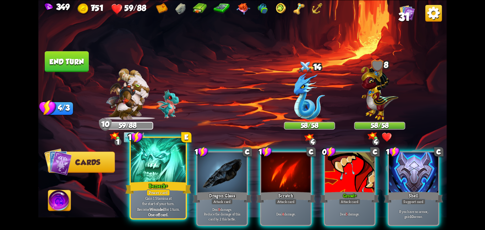
click at [171, 166] on div at bounding box center [158, 161] width 55 height 46
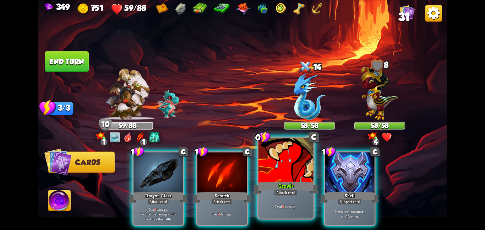
click at [290, 172] on div at bounding box center [286, 161] width 55 height 46
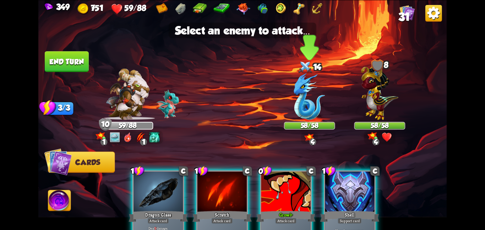
click at [310, 106] on img at bounding box center [309, 96] width 31 height 47
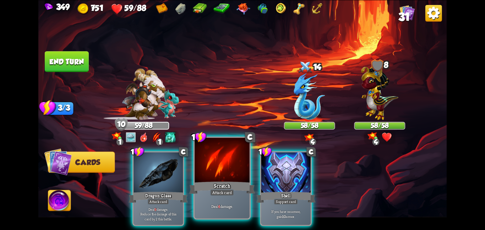
click at [197, 159] on div at bounding box center [222, 161] width 55 height 46
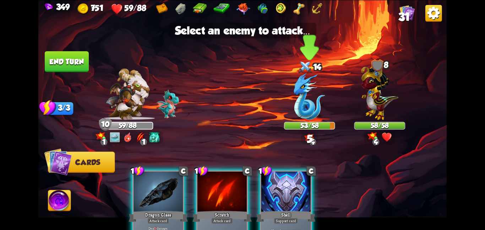
click at [307, 112] on img at bounding box center [309, 96] width 31 height 47
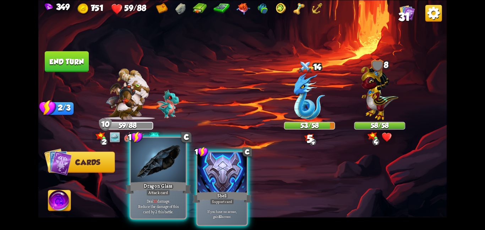
click at [168, 165] on div at bounding box center [158, 161] width 55 height 46
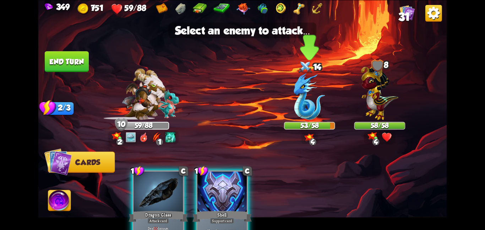
click at [321, 111] on img at bounding box center [309, 96] width 31 height 47
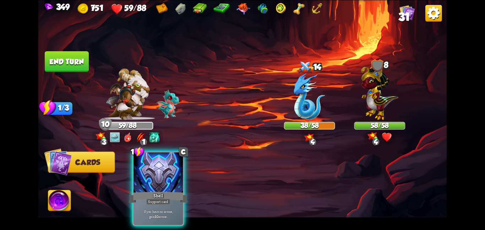
click at [80, 64] on button "End turn" at bounding box center [67, 61] width 44 height 21
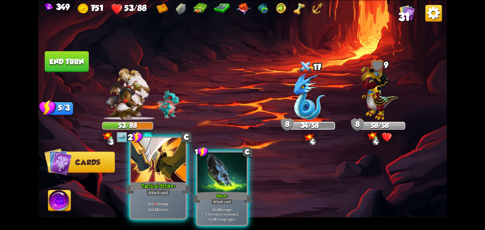
click at [167, 170] on div at bounding box center [158, 161] width 55 height 46
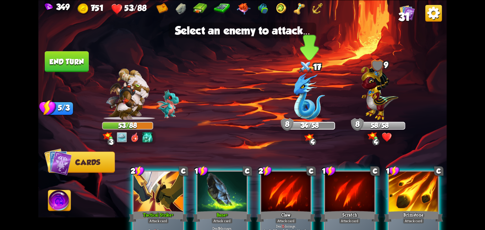
click at [297, 100] on img at bounding box center [309, 96] width 31 height 47
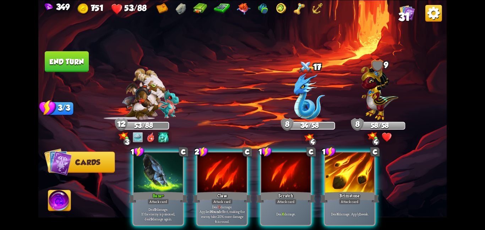
click at [385, 174] on div "1 C Bane+ Attack card Deal 9 damage. If the enemy is poisoned, deal 9 damage ag…" at bounding box center [283, 179] width 327 height 102
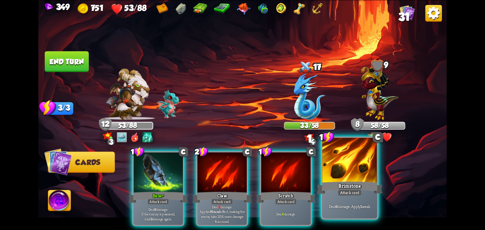
click at [359, 178] on div at bounding box center [350, 161] width 55 height 46
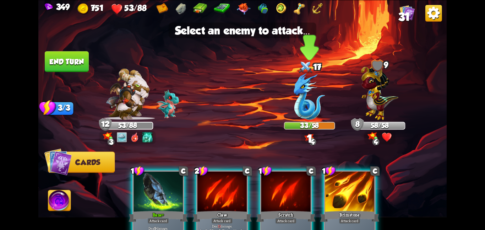
click at [321, 117] on img at bounding box center [309, 96] width 31 height 47
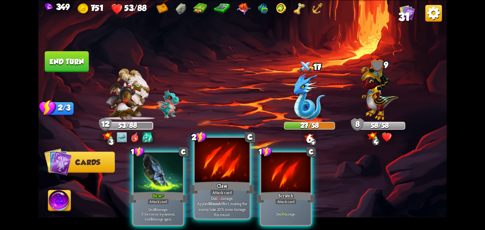
click at [237, 172] on div at bounding box center [222, 161] width 55 height 46
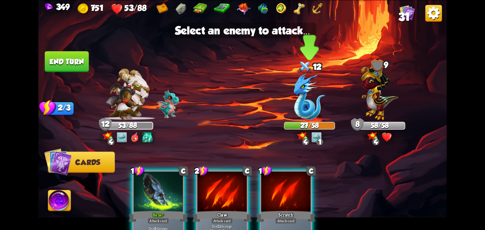
click at [294, 119] on img at bounding box center [309, 96] width 31 height 47
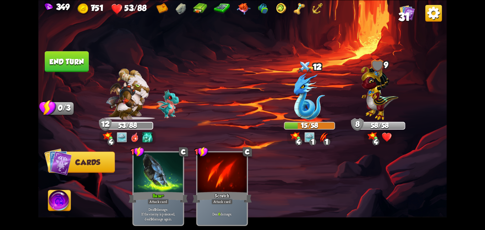
click at [59, 62] on button "End turn" at bounding box center [67, 61] width 44 height 21
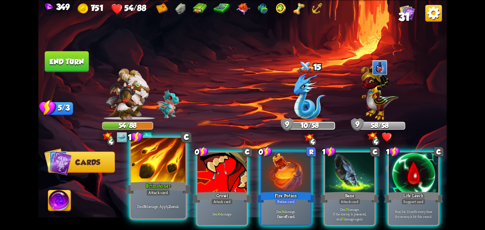
click at [167, 209] on p "Deal 9 damage. Apply 2 weak." at bounding box center [158, 205] width 52 height 5
click at [167, 196] on div "Attack card" at bounding box center [158, 192] width 24 height 7
click at [167, 209] on p "Deal 9 damage. Apply 2 weak." at bounding box center [158, 205] width 52 height 5
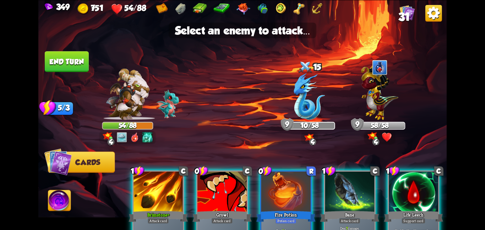
click at [167, 210] on div "Brimstone+" at bounding box center [158, 216] width 59 height 13
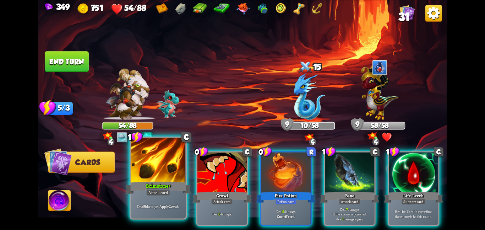
click at [167, 209] on p "Deal 9 damage. Apply 2 weak." at bounding box center [158, 205] width 52 height 5
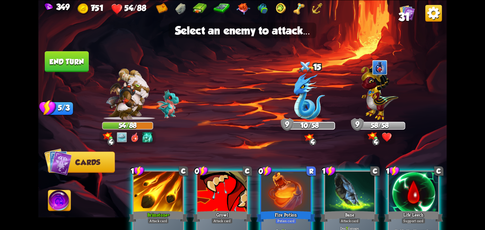
click at [186, 179] on div "1 C Brimstone+ Attack card Deal 9 damage. Apply 2 weak. 0 C Growl Attack card D…" at bounding box center [283, 198] width 327 height 102
click at [165, 185] on div at bounding box center [158, 192] width 49 height 42
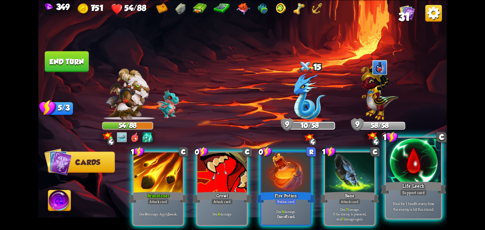
click at [428, 193] on div "Life Leech" at bounding box center [414, 187] width 66 height 15
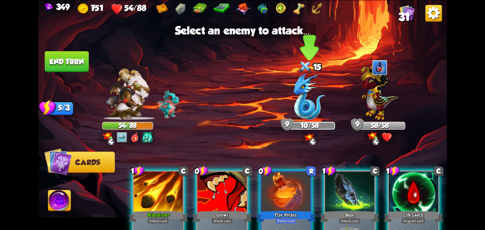
click at [302, 115] on img at bounding box center [309, 96] width 31 height 47
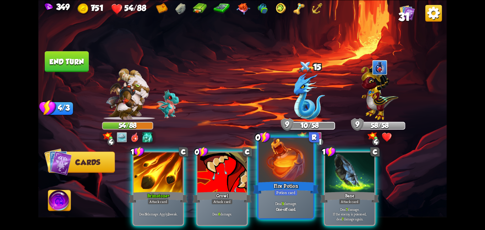
click at [297, 162] on div at bounding box center [286, 161] width 55 height 46
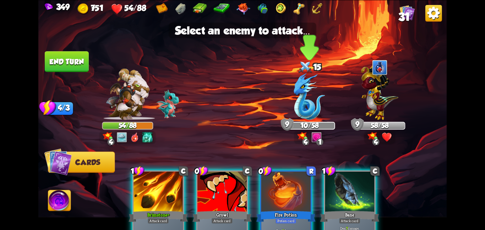
click at [303, 96] on img at bounding box center [309, 96] width 31 height 47
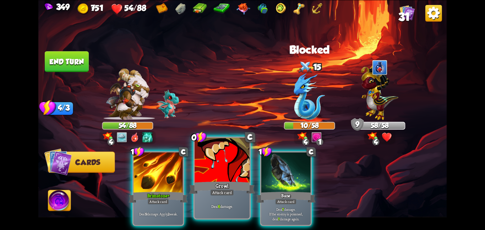
click at [247, 185] on div "Growl" at bounding box center [222, 187] width 66 height 15
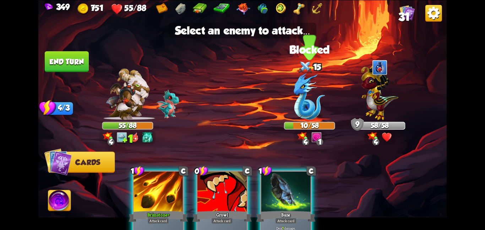
click at [296, 115] on img at bounding box center [309, 96] width 31 height 47
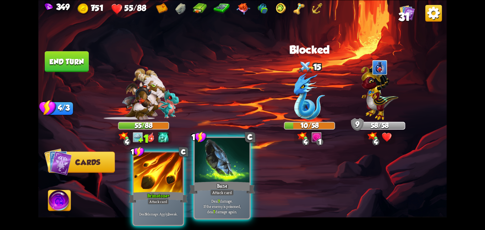
click at [236, 175] on div at bounding box center [222, 161] width 55 height 46
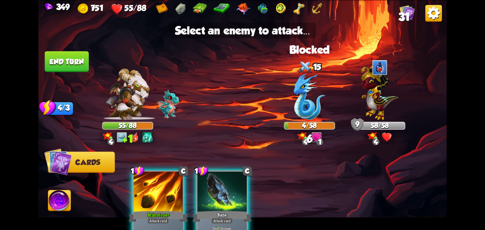
click at [308, 121] on img at bounding box center [242, 115] width 409 height 230
click at [300, 111] on img at bounding box center [309, 96] width 31 height 47
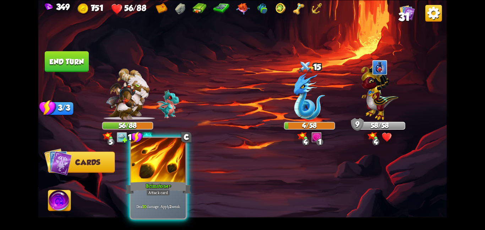
click at [166, 172] on div at bounding box center [158, 161] width 55 height 46
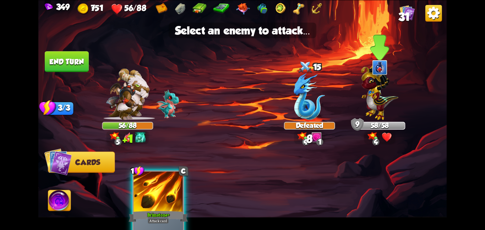
click at [383, 101] on img at bounding box center [379, 90] width 37 height 58
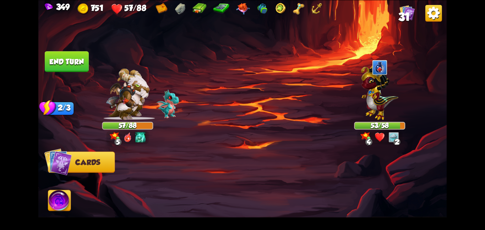
click at [80, 58] on button "End turn" at bounding box center [67, 61] width 44 height 21
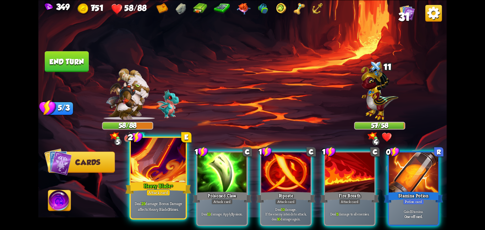
click at [167, 173] on div at bounding box center [158, 161] width 55 height 46
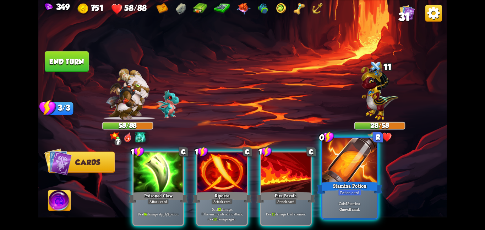
click at [338, 167] on div at bounding box center [350, 161] width 55 height 46
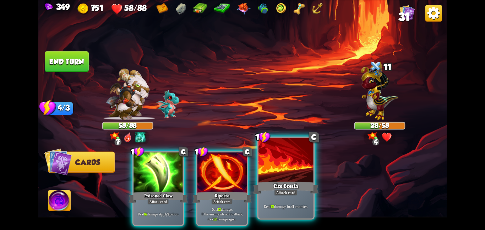
click at [262, 172] on div at bounding box center [286, 161] width 55 height 46
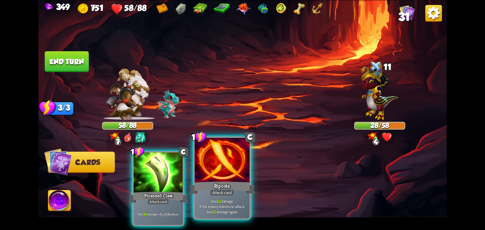
click at [209, 172] on div at bounding box center [222, 161] width 55 height 46
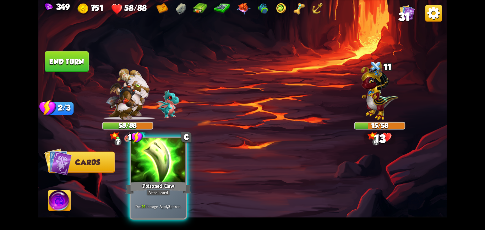
click at [176, 174] on div at bounding box center [158, 161] width 55 height 46
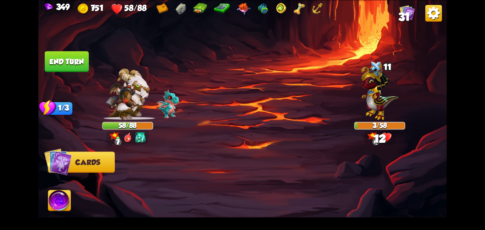
click at [78, 58] on button "End turn" at bounding box center [67, 61] width 44 height 21
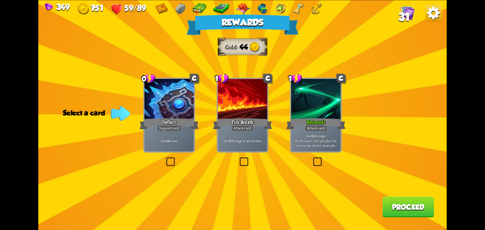
click at [326, 105] on div at bounding box center [315, 100] width 49 height 42
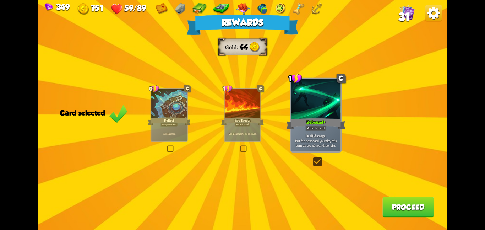
click at [387, 207] on button "Proceed" at bounding box center [409, 207] width 52 height 21
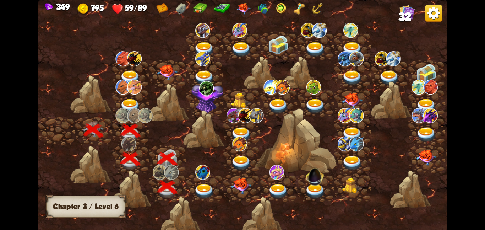
click at [203, 184] on img at bounding box center [204, 191] width 21 height 15
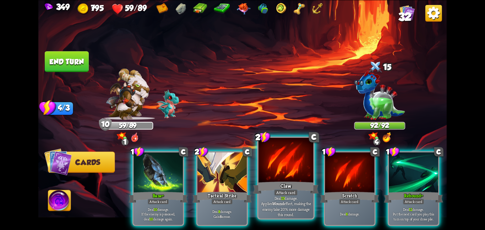
click at [273, 160] on div at bounding box center [286, 161] width 55 height 46
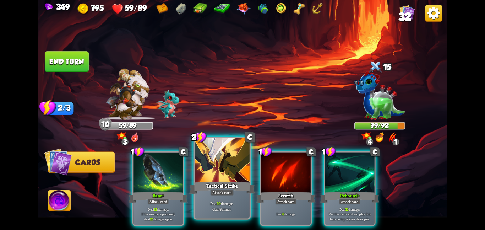
click at [219, 172] on div at bounding box center [222, 161] width 55 height 46
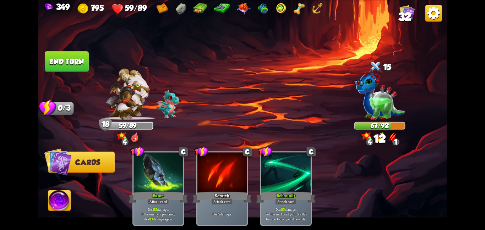
click at [74, 66] on button "End turn" at bounding box center [66, 61] width 44 height 21
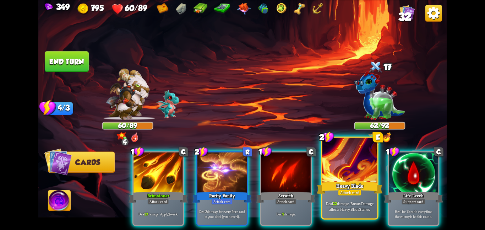
click at [347, 171] on div at bounding box center [350, 161] width 55 height 46
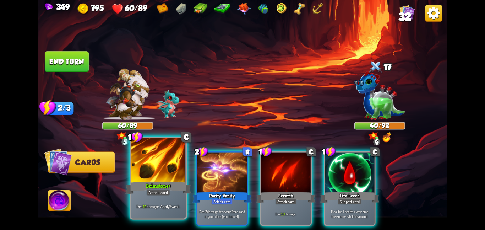
click at [158, 167] on div at bounding box center [158, 161] width 55 height 46
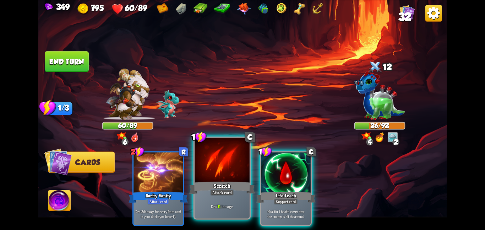
click at [233, 190] on div "Attack card" at bounding box center [222, 192] width 24 height 7
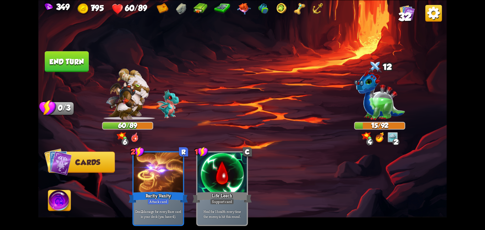
click at [55, 204] on img at bounding box center [59, 201] width 23 height 23
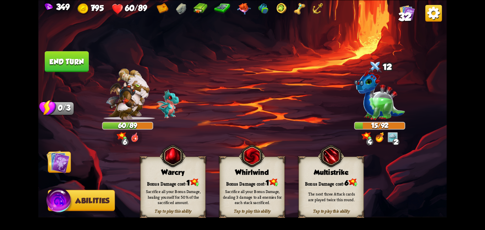
click at [229, 170] on div "Whirlwind" at bounding box center [252, 172] width 65 height 8
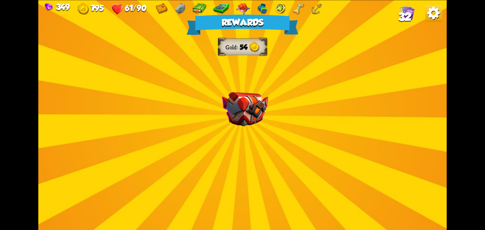
click at [257, 123] on img at bounding box center [245, 109] width 46 height 34
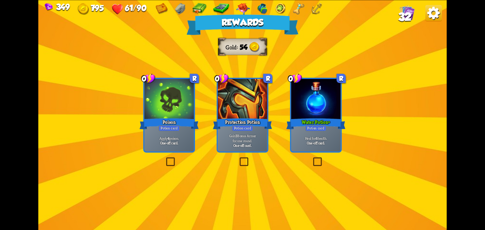
click at [194, 109] on div at bounding box center [169, 100] width 49 height 42
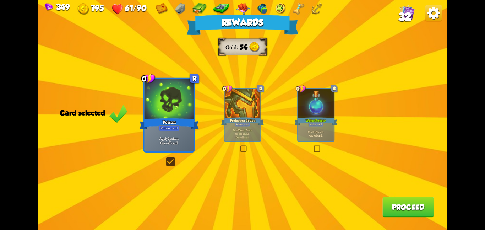
click at [416, 204] on button "Proceed" at bounding box center [409, 207] width 52 height 21
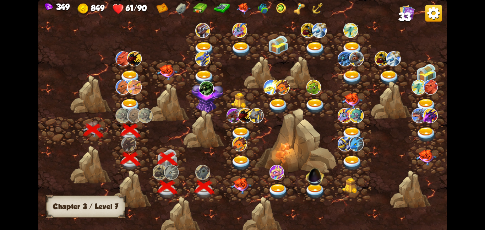
click at [244, 178] on img at bounding box center [241, 186] width 21 height 16
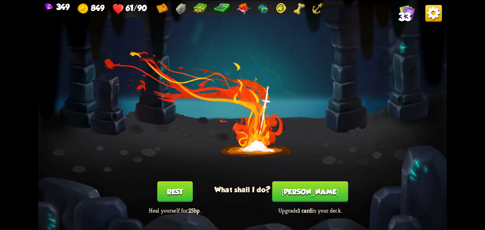
click at [294, 192] on button "Smith" at bounding box center [311, 191] width 76 height 21
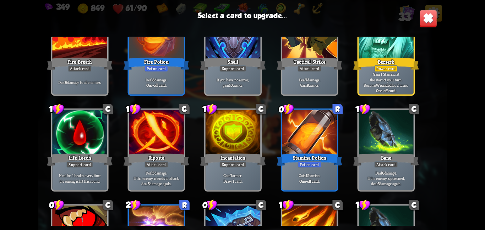
scroll to position [220, 0]
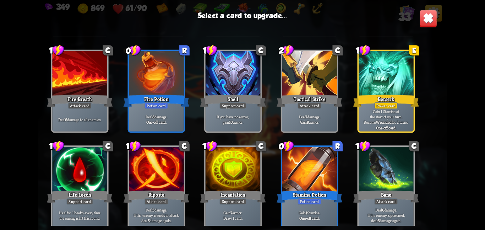
click at [372, 87] on div at bounding box center [386, 74] width 55 height 46
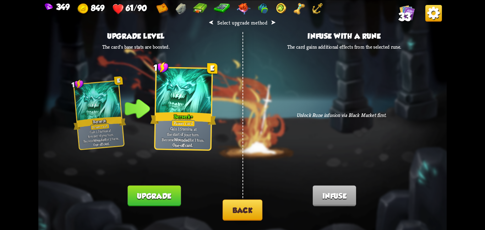
click at [238, 206] on button "Back" at bounding box center [243, 209] width 40 height 21
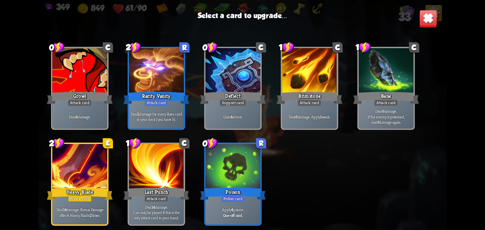
scroll to position [433, 0]
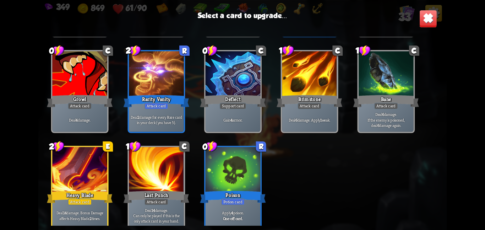
click at [73, 165] on div at bounding box center [79, 170] width 55 height 46
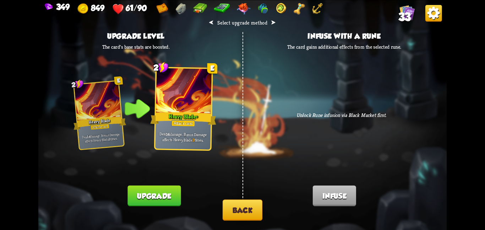
click at [140, 189] on button "Upgrade" at bounding box center [154, 195] width 53 height 21
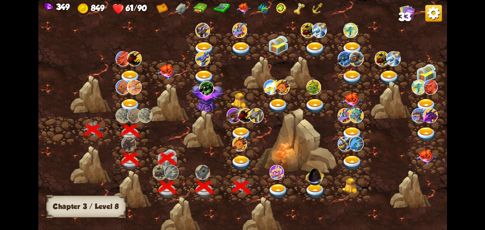
click at [225, 162] on div at bounding box center [242, 159] width 37 height 28
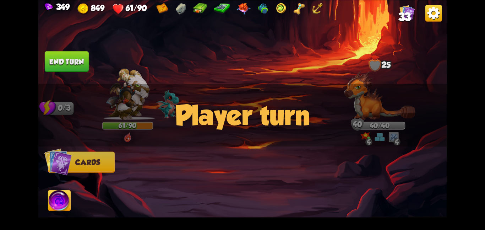
click at [403, 15] on span "33" at bounding box center [405, 17] width 13 height 12
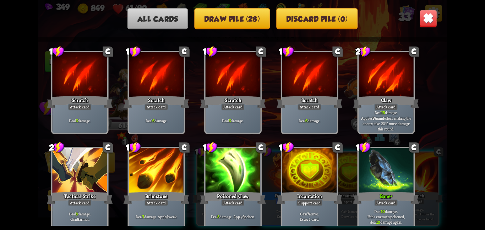
scroll to position [0, 0]
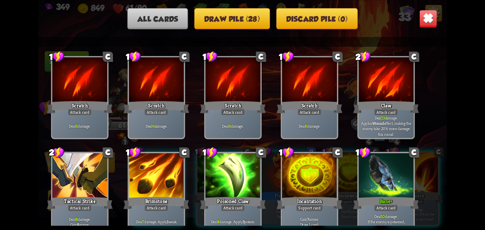
click at [428, 14] on img at bounding box center [429, 19] width 18 height 18
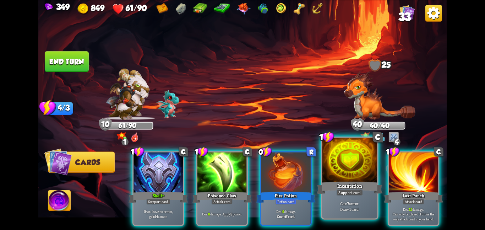
click at [326, 178] on div at bounding box center [350, 161] width 55 height 46
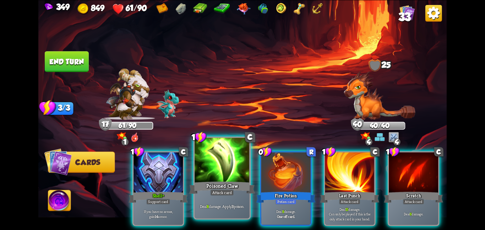
click at [228, 200] on div "Deal 8 damage. Apply 3 poison." at bounding box center [222, 206] width 55 height 24
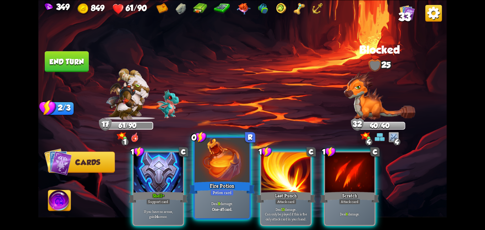
click at [227, 199] on div "Deal 9 damage. One-off card." at bounding box center [222, 206] width 55 height 24
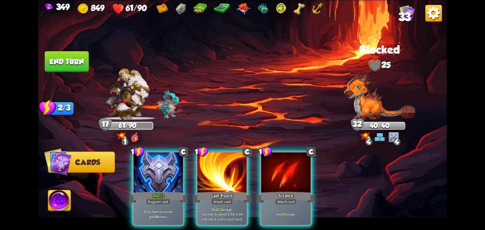
click at [227, 206] on p "Deal 15 damage. Can only be played if this is the only attack card in your hand." at bounding box center [222, 213] width 47 height 15
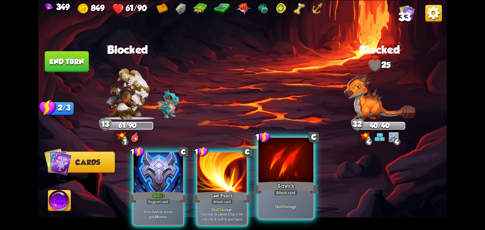
click at [275, 185] on div "Scratch" at bounding box center [286, 187] width 66 height 15
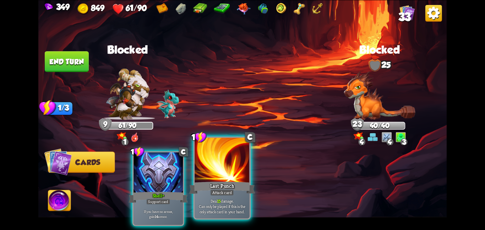
click at [201, 179] on div at bounding box center [222, 161] width 55 height 46
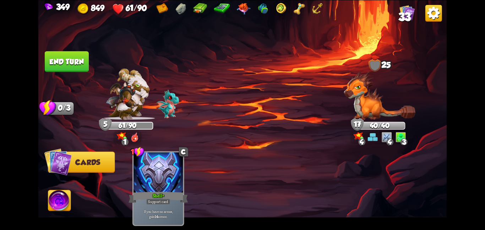
click at [80, 69] on button "End turn" at bounding box center [67, 61] width 44 height 21
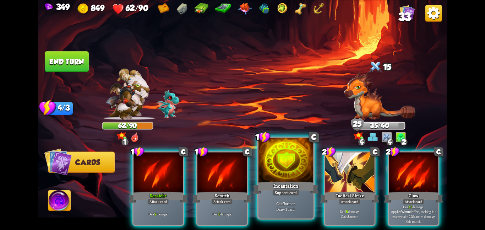
click at [282, 204] on p "Gain 7 armor. Draw 1 card." at bounding box center [286, 206] width 52 height 11
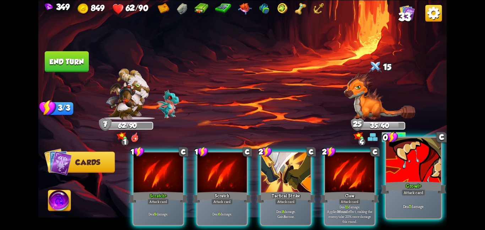
click at [419, 198] on div "Deal 7 damage." at bounding box center [413, 206] width 55 height 24
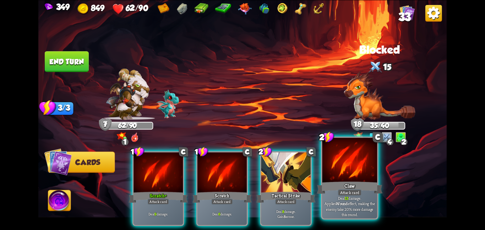
click at [350, 180] on div "Claw" at bounding box center [350, 187] width 66 height 15
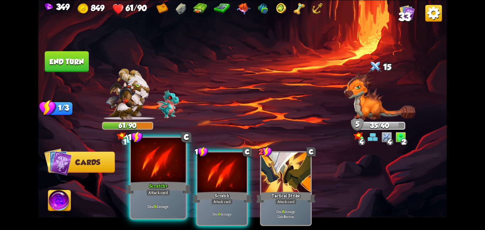
click at [169, 178] on div at bounding box center [158, 161] width 55 height 46
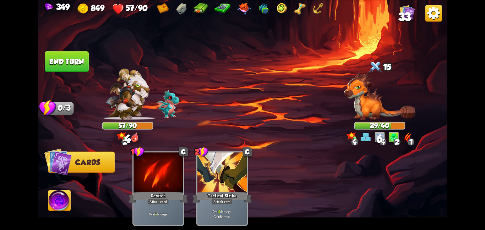
click at [62, 203] on img at bounding box center [59, 201] width 23 height 23
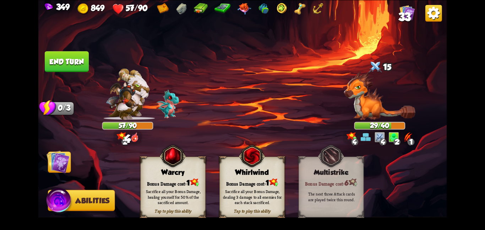
click at [243, 179] on div "Bonus Damage cost: 1" at bounding box center [252, 182] width 65 height 9
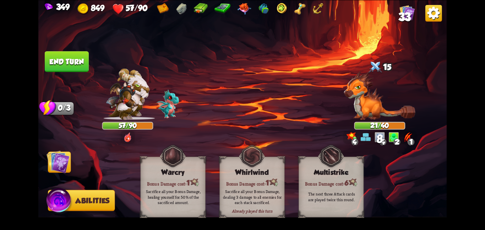
click at [55, 169] on img at bounding box center [58, 161] width 23 height 23
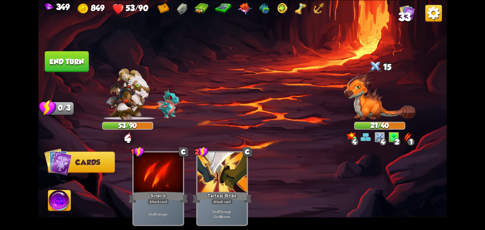
click at [74, 61] on button "End turn" at bounding box center [67, 61] width 44 height 21
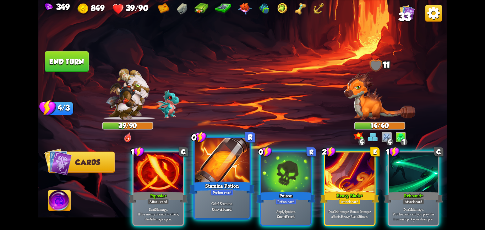
click at [216, 184] on div "Stamina Potion" at bounding box center [222, 187] width 66 height 15
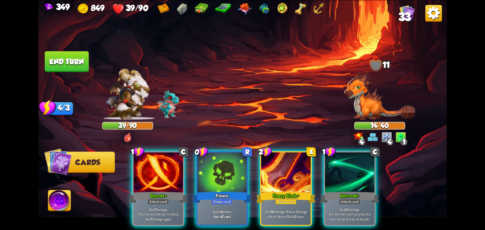
click at [216, 190] on div "Poison" at bounding box center [222, 196] width 59 height 13
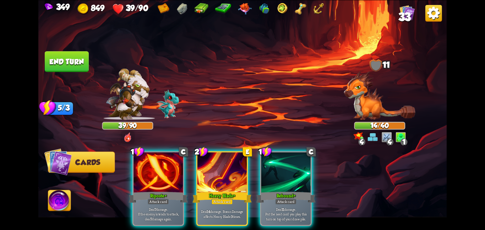
click at [216, 190] on div "Heavy Blade+" at bounding box center [222, 196] width 59 height 13
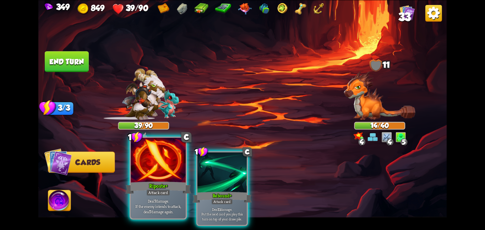
click at [170, 178] on div at bounding box center [158, 161] width 55 height 46
click at [198, 178] on div at bounding box center [222, 173] width 49 height 42
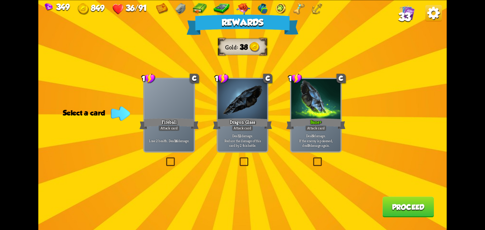
click at [303, 135] on p "Deal 9 damage. If the enemy is poisoned, deal 9 damage again." at bounding box center [316, 140] width 47 height 15
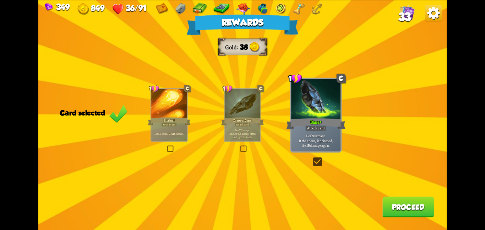
click at [385, 208] on button "Proceed" at bounding box center [409, 207] width 52 height 21
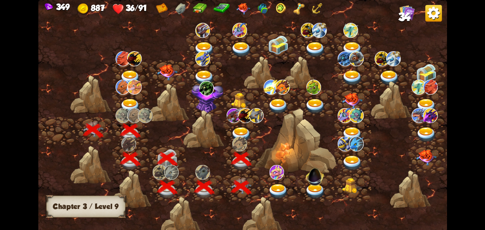
click at [234, 121] on img at bounding box center [234, 115] width 15 height 15
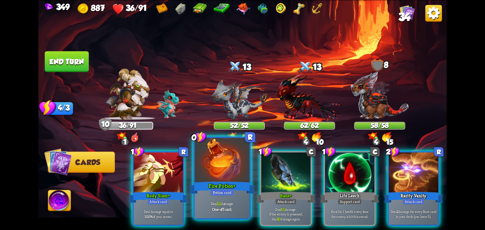
click at [214, 176] on div at bounding box center [222, 161] width 55 height 46
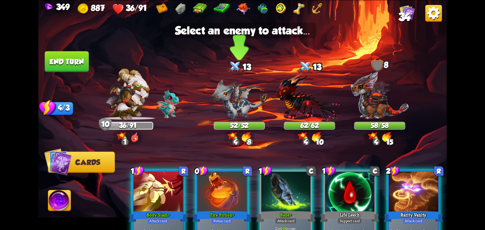
click at [212, 88] on img at bounding box center [239, 99] width 56 height 41
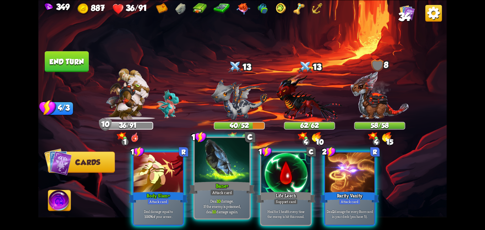
click at [206, 157] on div at bounding box center [222, 161] width 55 height 46
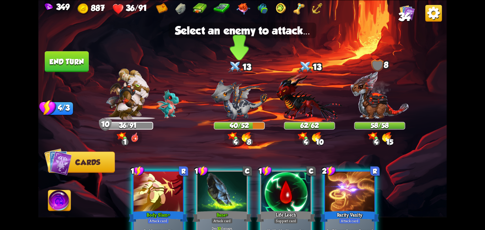
click at [222, 111] on img at bounding box center [239, 99] width 56 height 41
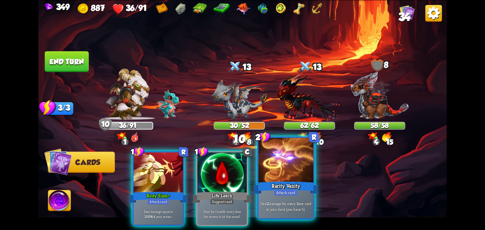
click at [267, 167] on div at bounding box center [286, 161] width 55 height 46
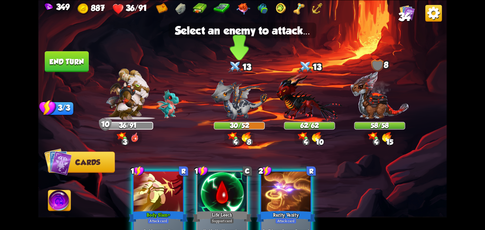
click at [242, 106] on img at bounding box center [239, 99] width 56 height 41
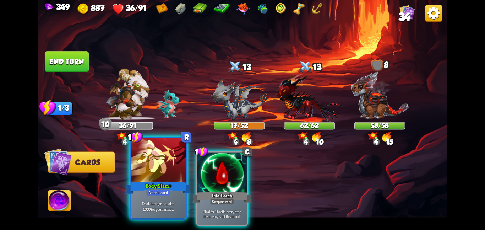
click at [175, 157] on div at bounding box center [158, 161] width 55 height 46
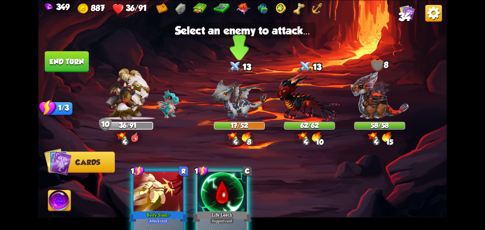
click at [227, 115] on img at bounding box center [239, 99] width 56 height 41
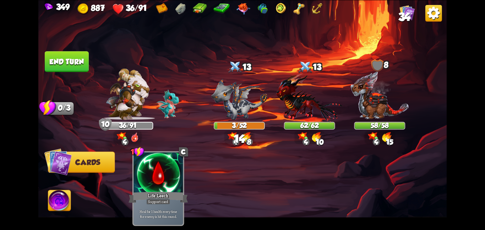
click at [65, 202] on img at bounding box center [59, 201] width 23 height 23
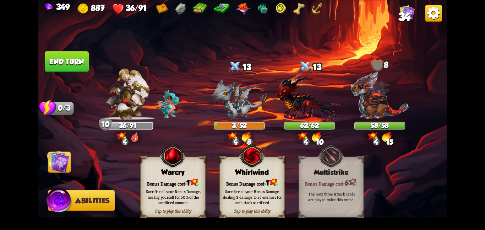
click at [63, 68] on button "End turn" at bounding box center [66, 61] width 45 height 21
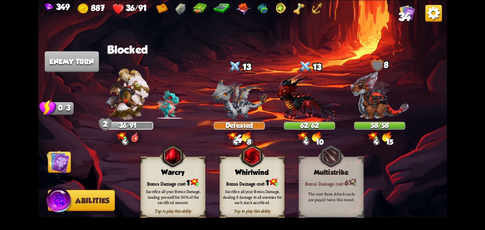
click at [59, 160] on img at bounding box center [58, 161] width 23 height 23
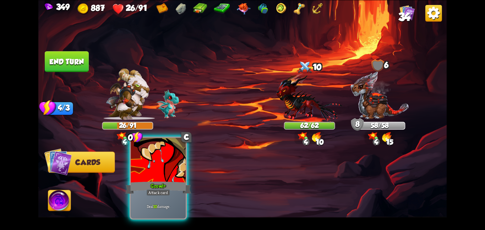
click at [177, 173] on div at bounding box center [158, 161] width 55 height 46
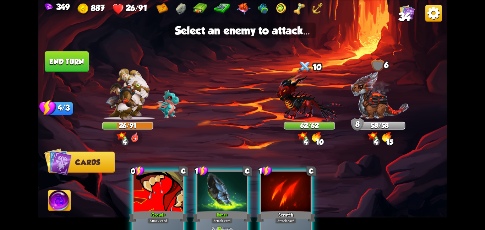
click at [286, 105] on div "Player turn" at bounding box center [242, 115] width 409 height 63
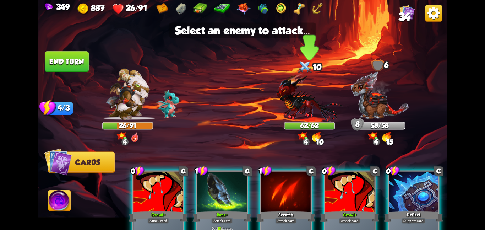
click at [291, 103] on img at bounding box center [309, 97] width 66 height 49
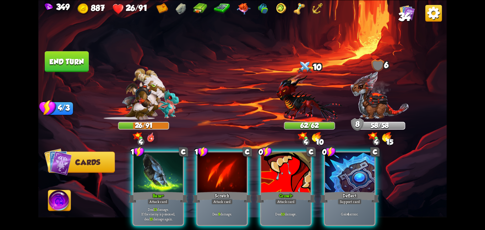
click at [254, 167] on div "1 C Bane+ Attack card Deal 13 damage. If the enemy is poisoned, deal 13 damage …" at bounding box center [283, 179] width 327 height 102
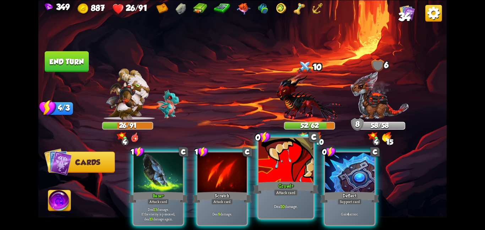
click at [261, 162] on div at bounding box center [286, 161] width 55 height 46
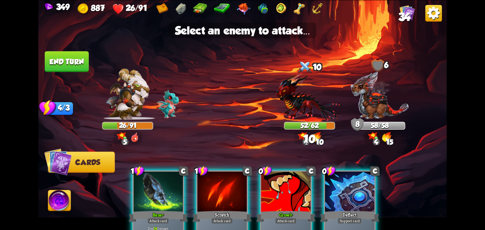
click at [275, 109] on img at bounding box center [242, 115] width 409 height 230
click at [292, 96] on img at bounding box center [309, 97] width 66 height 49
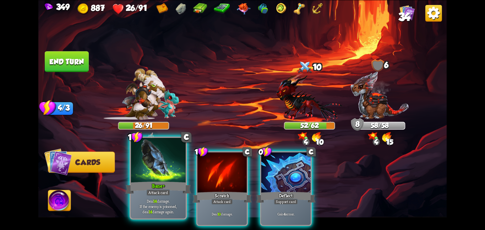
click at [164, 165] on div at bounding box center [158, 161] width 55 height 46
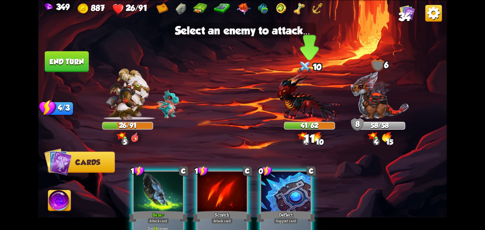
click at [292, 100] on img at bounding box center [309, 97] width 66 height 49
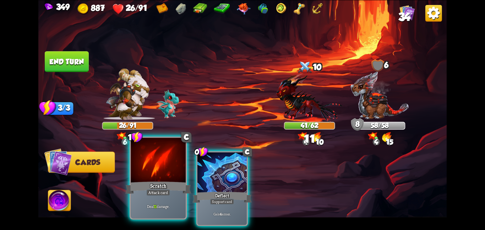
click at [147, 187] on div "Scratch" at bounding box center [158, 187] width 66 height 15
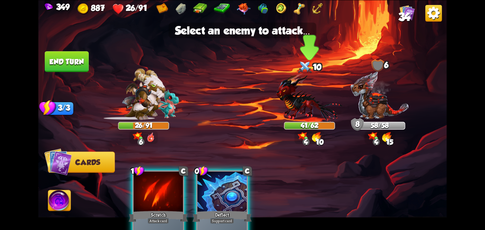
click at [297, 104] on img at bounding box center [309, 97] width 66 height 49
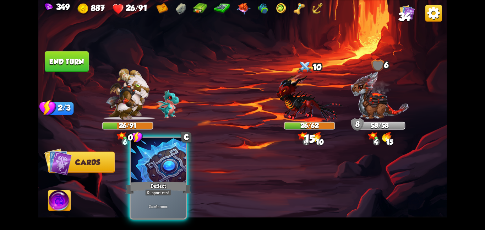
click at [174, 160] on div at bounding box center [158, 161] width 55 height 46
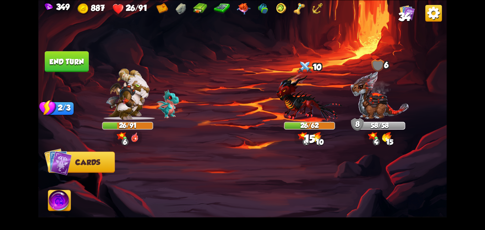
click at [64, 69] on button "End turn" at bounding box center [66, 61] width 44 height 21
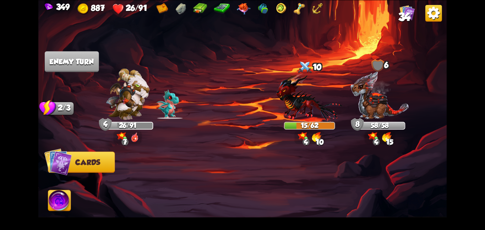
click at [62, 198] on img at bounding box center [59, 201] width 23 height 23
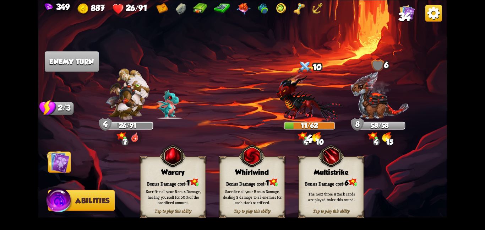
click at [237, 170] on div "Whirlwind" at bounding box center [252, 172] width 65 height 8
click at [60, 166] on img at bounding box center [58, 161] width 23 height 23
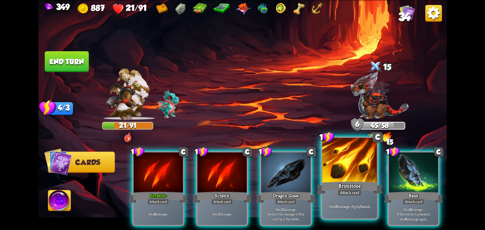
click at [335, 176] on div at bounding box center [350, 161] width 55 height 46
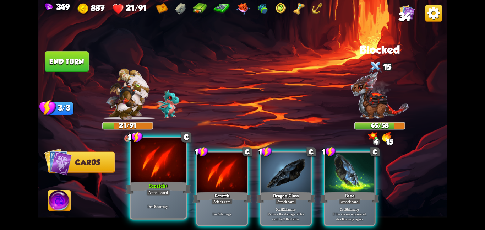
click at [155, 166] on div at bounding box center [158, 161] width 55 height 46
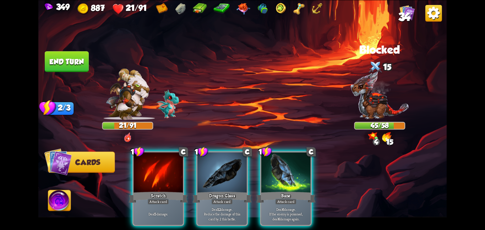
click at [155, 166] on div at bounding box center [158, 173] width 49 height 42
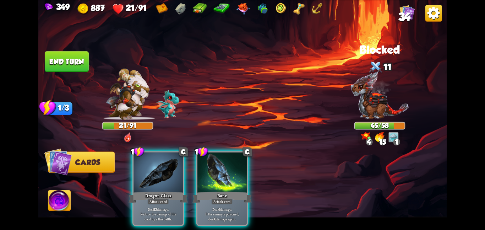
click at [155, 166] on div at bounding box center [158, 173] width 49 height 42
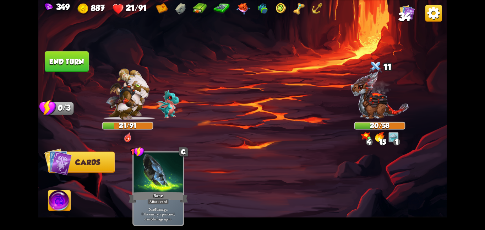
click at [66, 61] on button "End turn" at bounding box center [66, 61] width 45 height 21
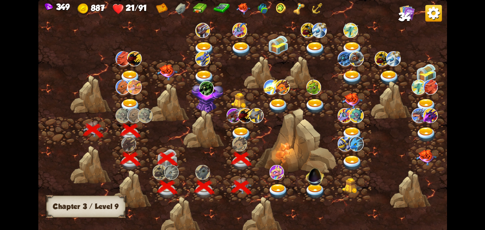
click at [241, 130] on img at bounding box center [241, 134] width 21 height 15
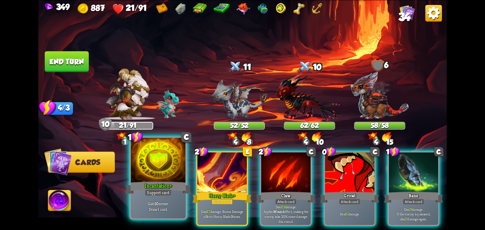
click at [165, 179] on div at bounding box center [158, 161] width 55 height 46
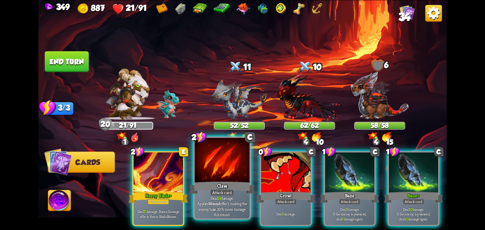
click at [227, 176] on div at bounding box center [222, 161] width 55 height 46
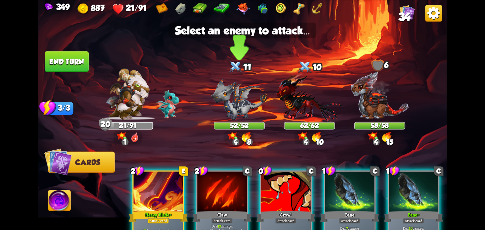
click at [226, 117] on img at bounding box center [239, 99] width 56 height 41
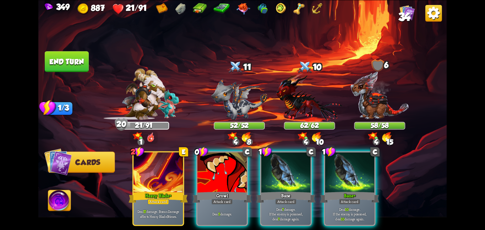
click at [219, 149] on div "2 E Heavy Blade+ Attack card Deal 17 damage. Bonus Damage affects Heavy Blade 3…" at bounding box center [283, 179] width 327 height 102
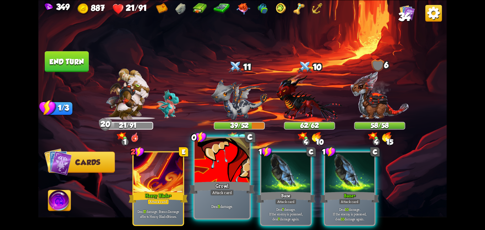
click at [217, 160] on div at bounding box center [222, 161] width 55 height 46
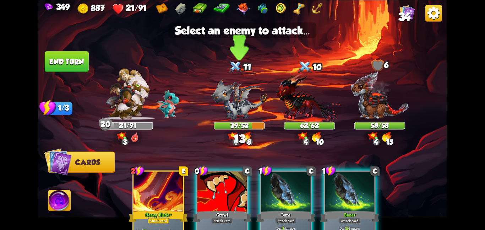
click at [229, 118] on img at bounding box center [239, 99] width 56 height 41
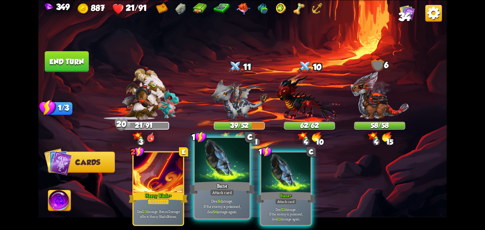
click at [213, 172] on div at bounding box center [222, 161] width 55 height 46
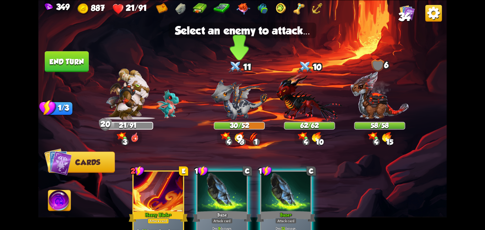
click at [236, 107] on img at bounding box center [239, 99] width 56 height 41
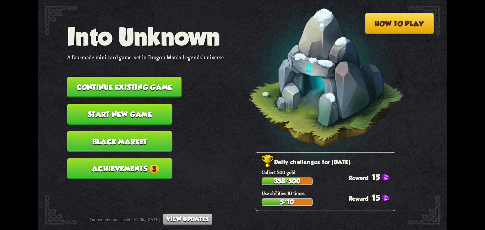
click at [97, 82] on button "Continue existing game" at bounding box center [124, 87] width 115 height 21
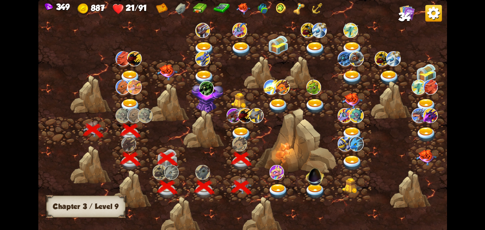
click at [231, 119] on img at bounding box center [234, 115] width 15 height 15
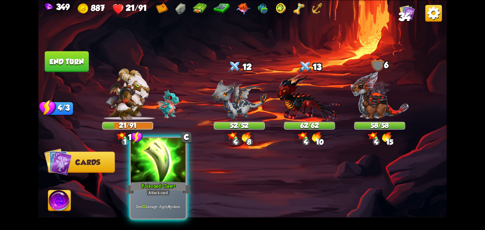
click at [172, 182] on div "Poisoned Claw+" at bounding box center [158, 187] width 66 height 15
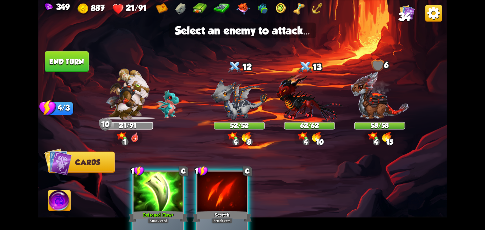
click at [235, 103] on div "Player turn" at bounding box center [242, 115] width 409 height 63
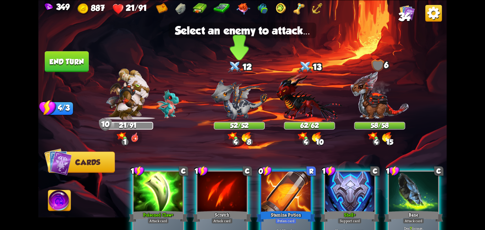
click at [235, 103] on img at bounding box center [239, 99] width 56 height 41
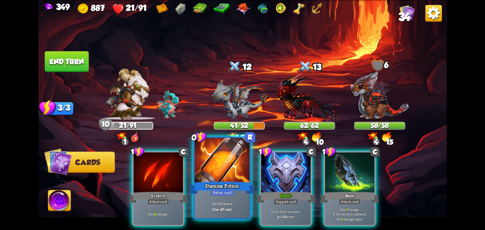
click at [224, 170] on div at bounding box center [222, 161] width 55 height 46
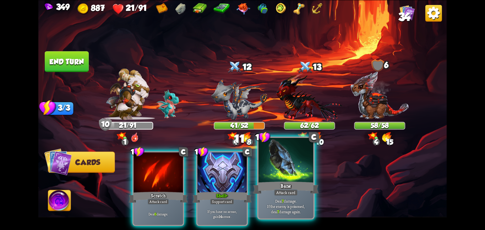
click at [275, 168] on div at bounding box center [286, 161] width 55 height 46
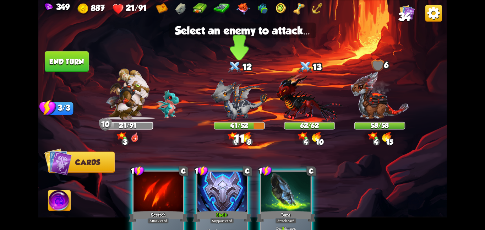
click at [244, 96] on img at bounding box center [239, 99] width 56 height 41
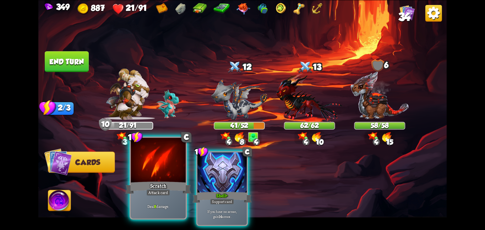
click at [173, 171] on div at bounding box center [158, 161] width 55 height 46
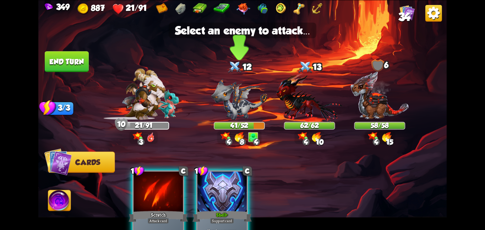
click at [238, 95] on img at bounding box center [239, 99] width 56 height 41
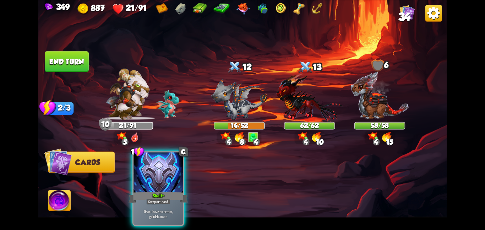
click at [76, 68] on button "End turn" at bounding box center [67, 61] width 44 height 21
